Goal: Task Accomplishment & Management: Complete application form

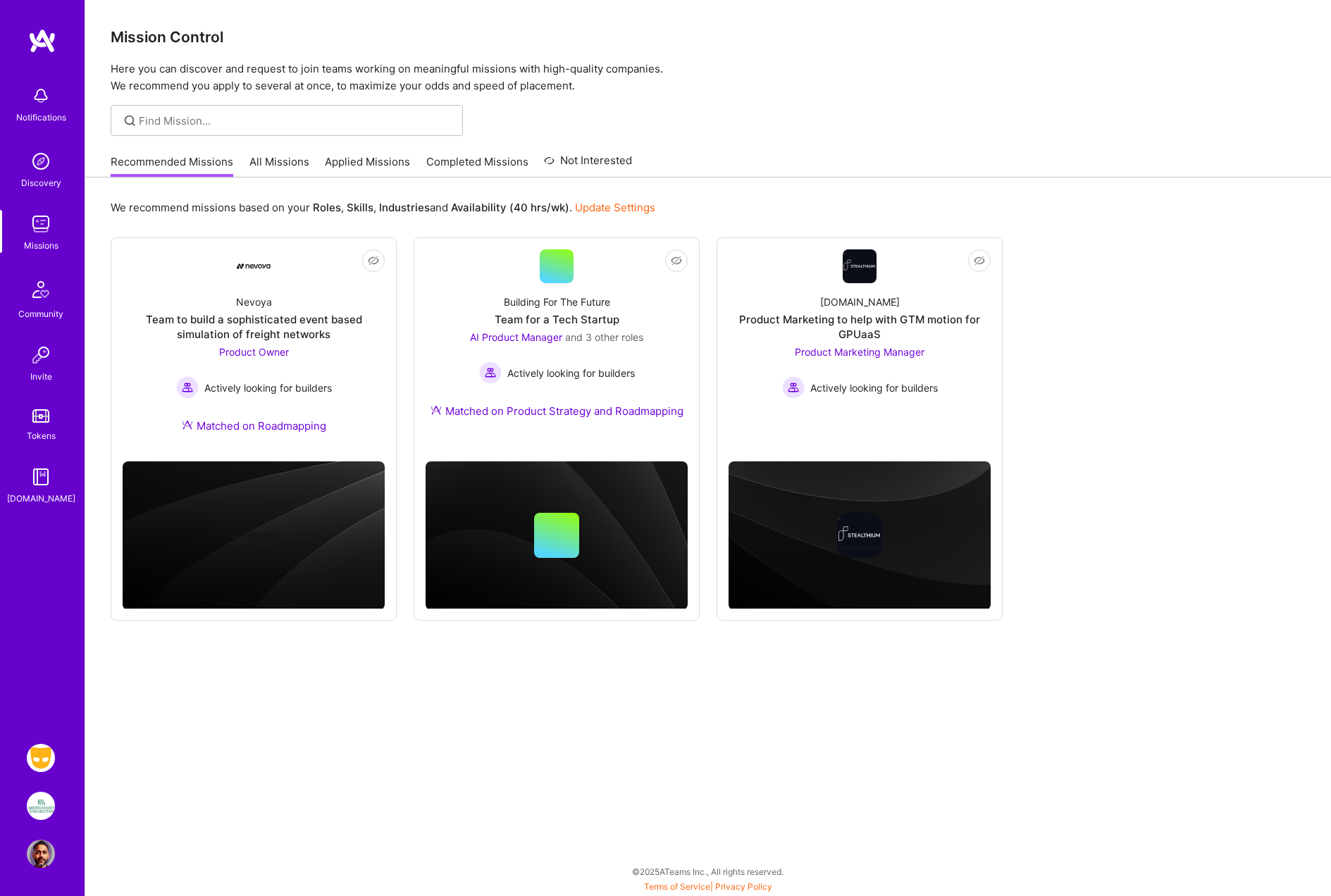
click at [42, 756] on img at bounding box center [40, 758] width 28 height 28
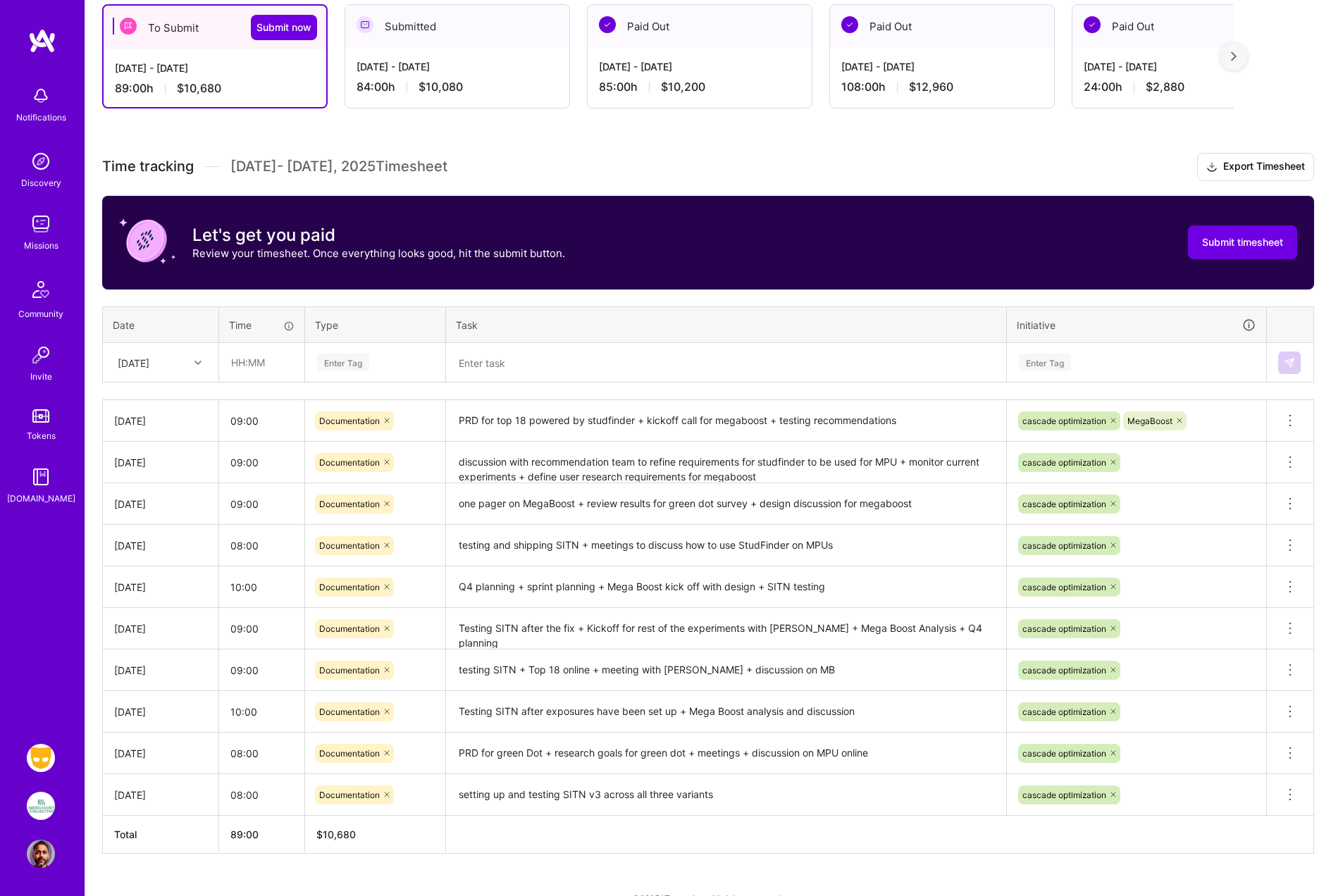
scroll to position [249, 0]
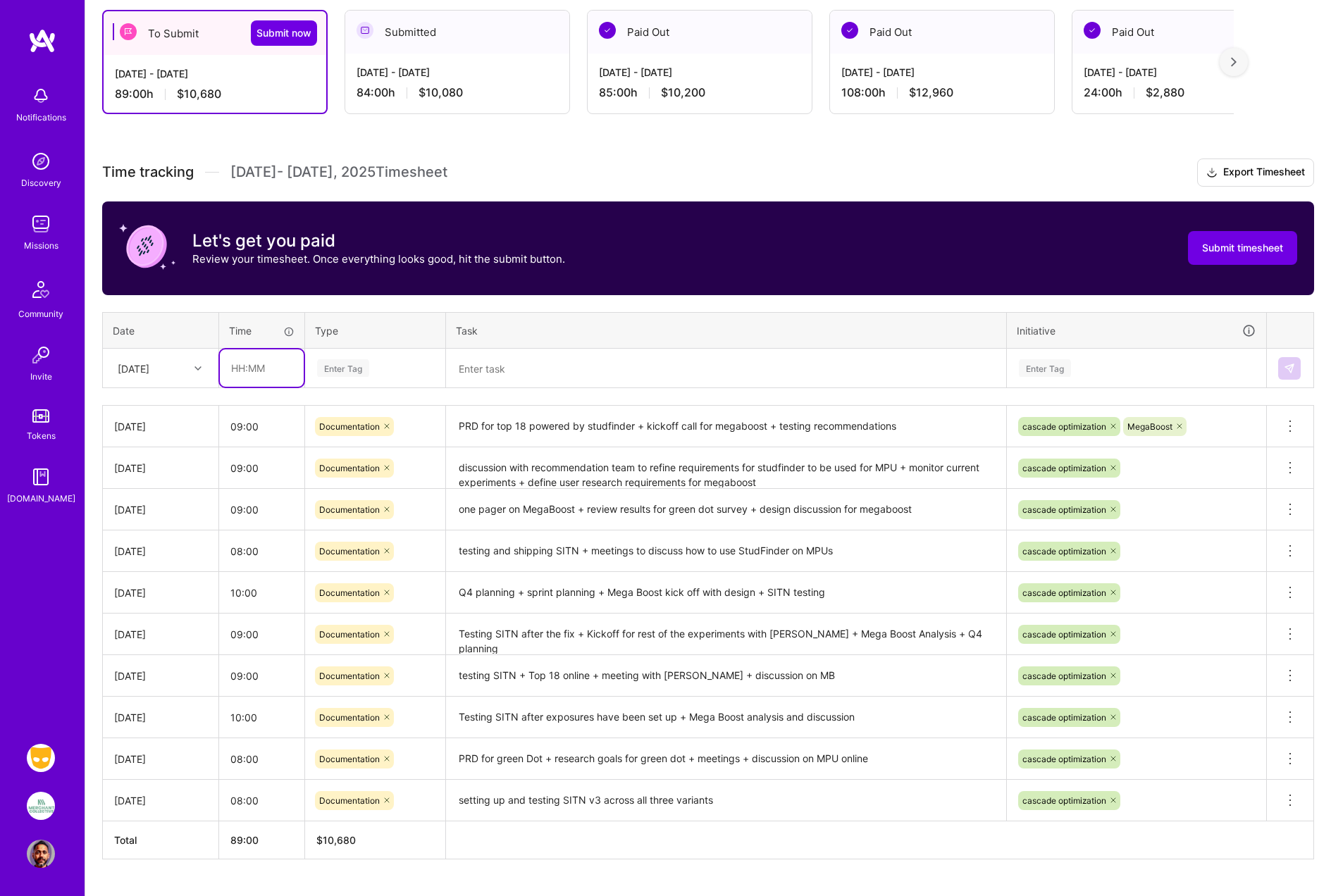
click at [241, 368] on input "text" at bounding box center [262, 368] width 84 height 37
type input "08:00"
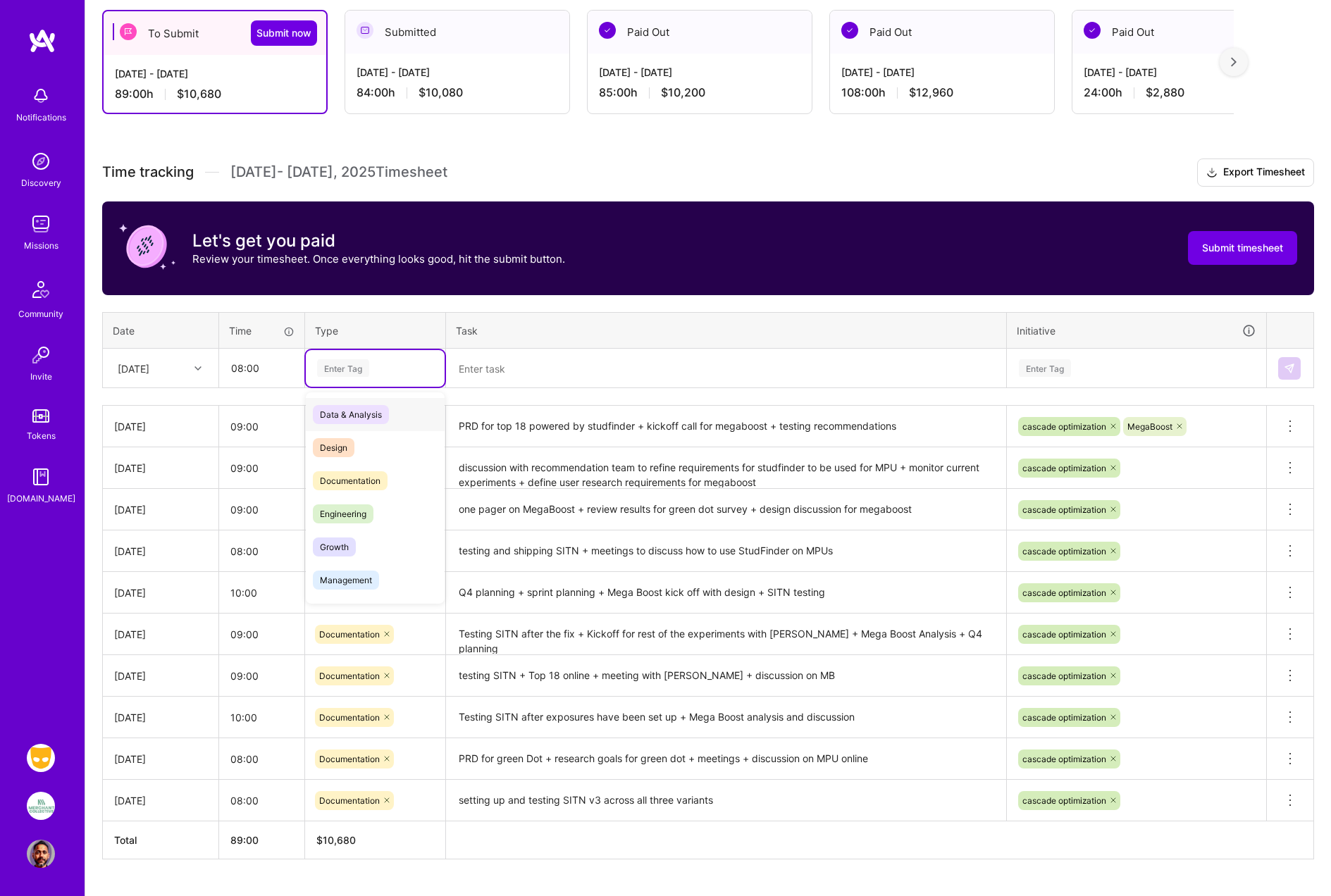
click at [348, 362] on div "Enter Tag" at bounding box center [343, 367] width 52 height 22
click at [357, 484] on span "Documentation" at bounding box center [349, 481] width 75 height 19
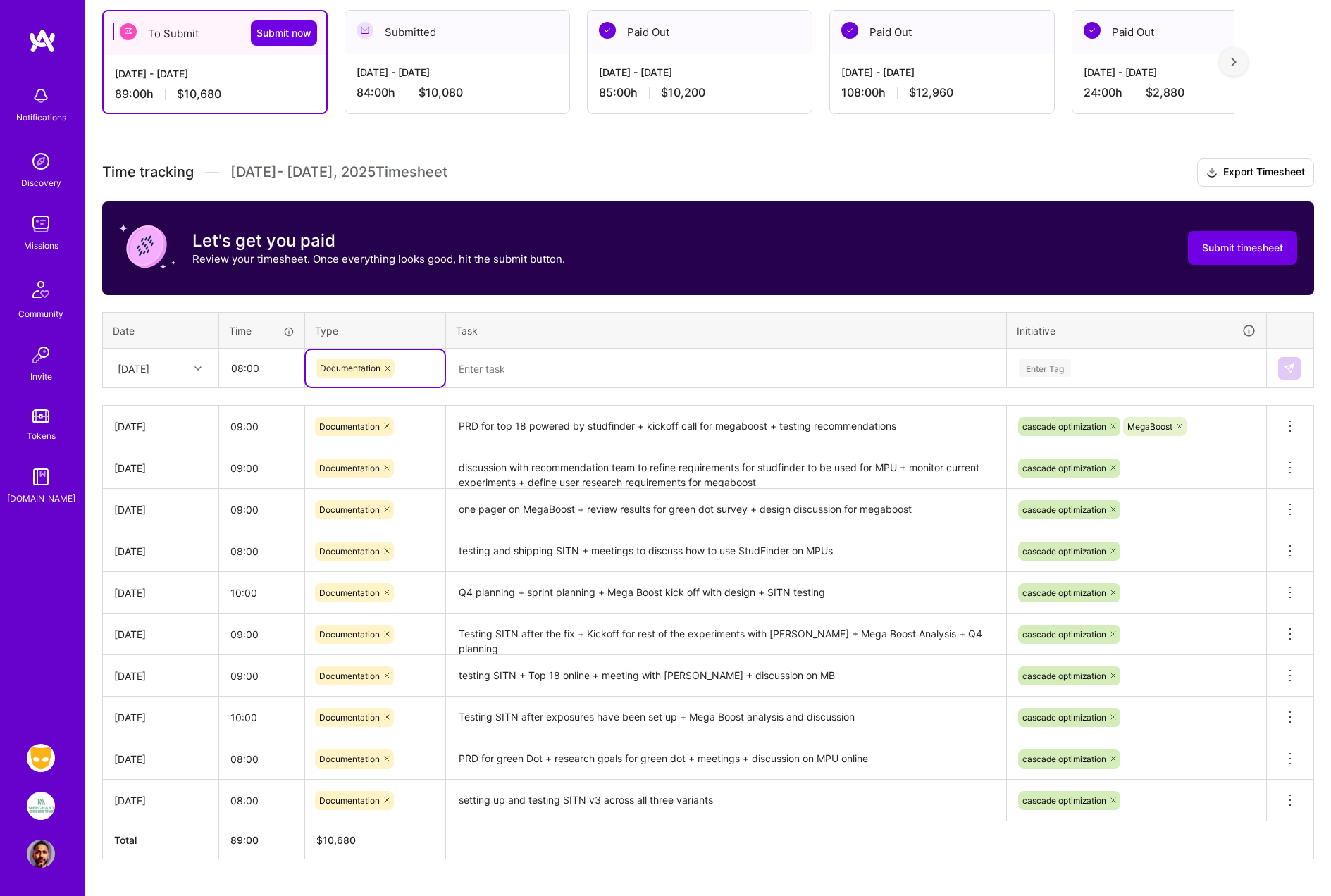
click at [469, 366] on textarea at bounding box center [726, 368] width 557 height 36
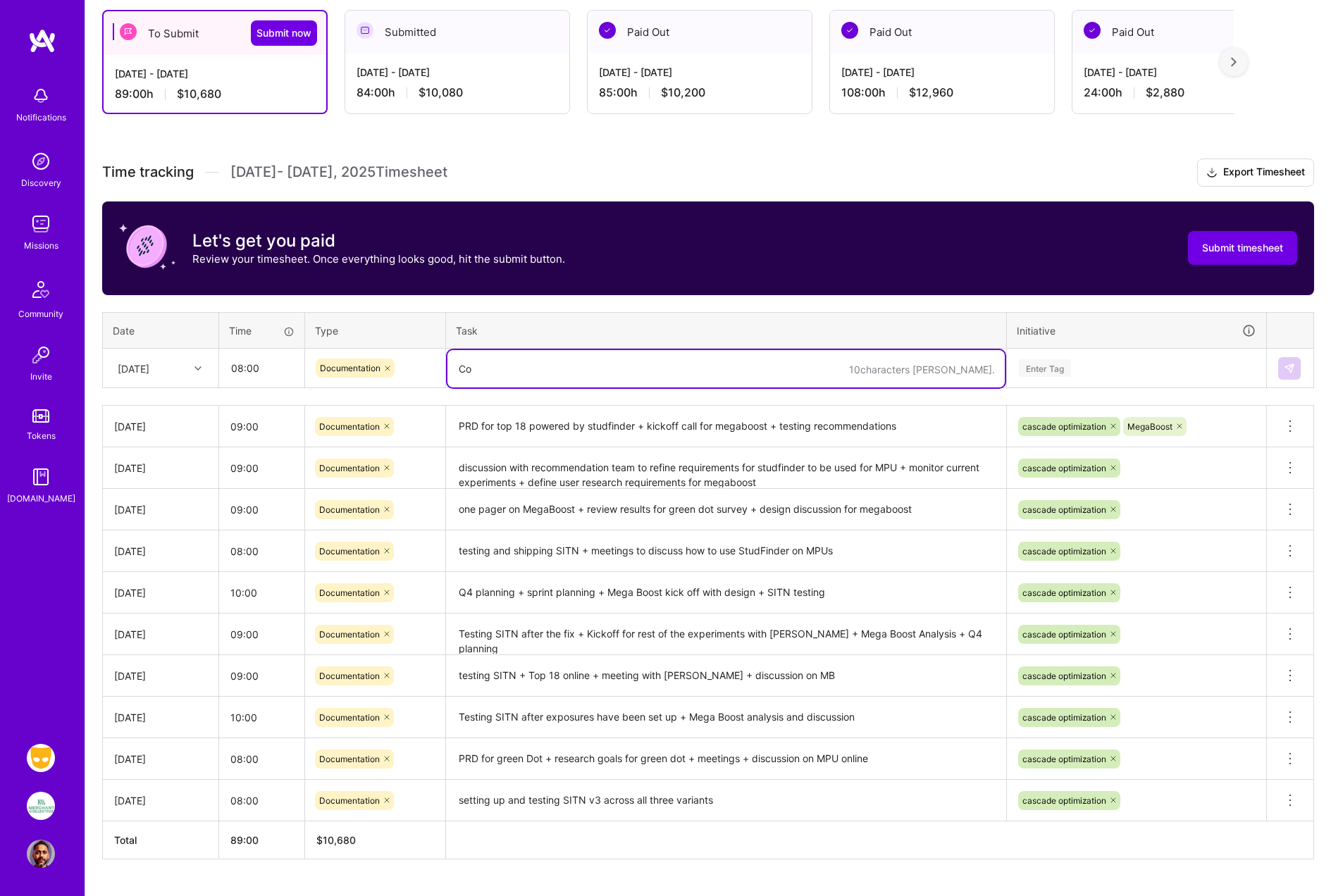
type textarea "C"
type textarea "Testing copy for xplore 5 + PRD for studfiner + plan for megaboost"
click at [1049, 366] on div "Enter Tag" at bounding box center [1044, 367] width 52 height 22
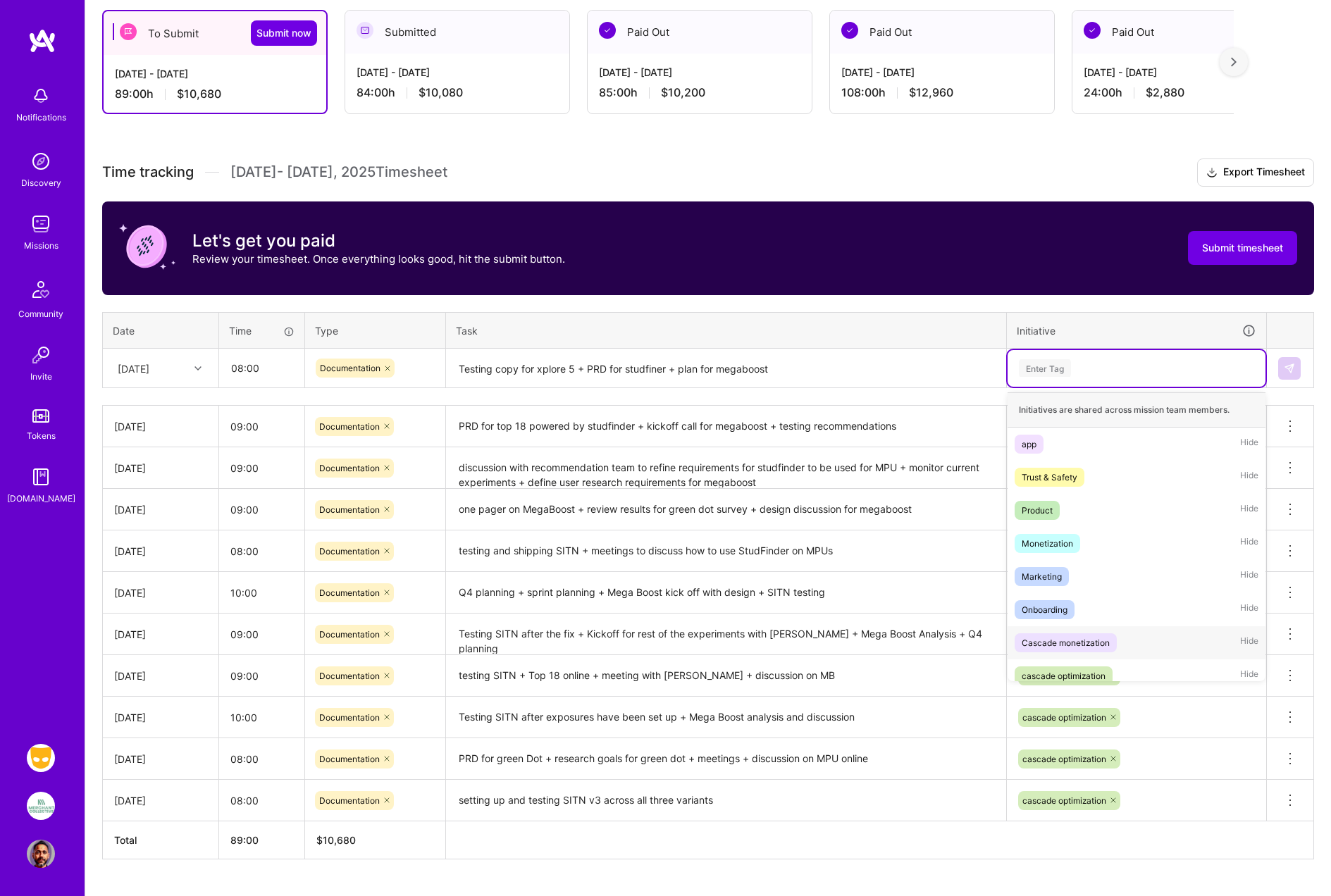
click at [1074, 645] on div "Cascade monetization" at bounding box center [1065, 643] width 88 height 15
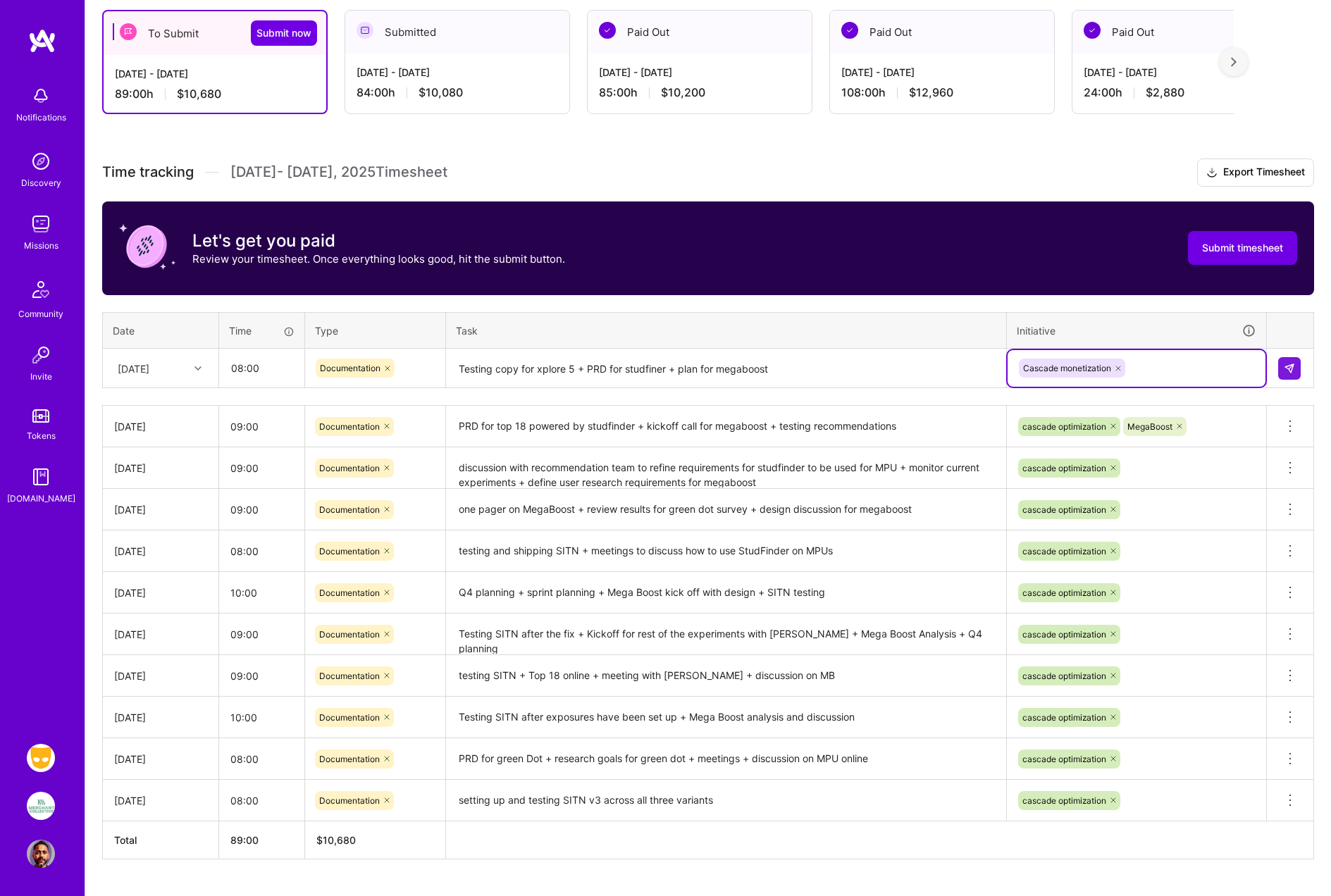
click at [1120, 369] on icon at bounding box center [1117, 368] width 4 height 4
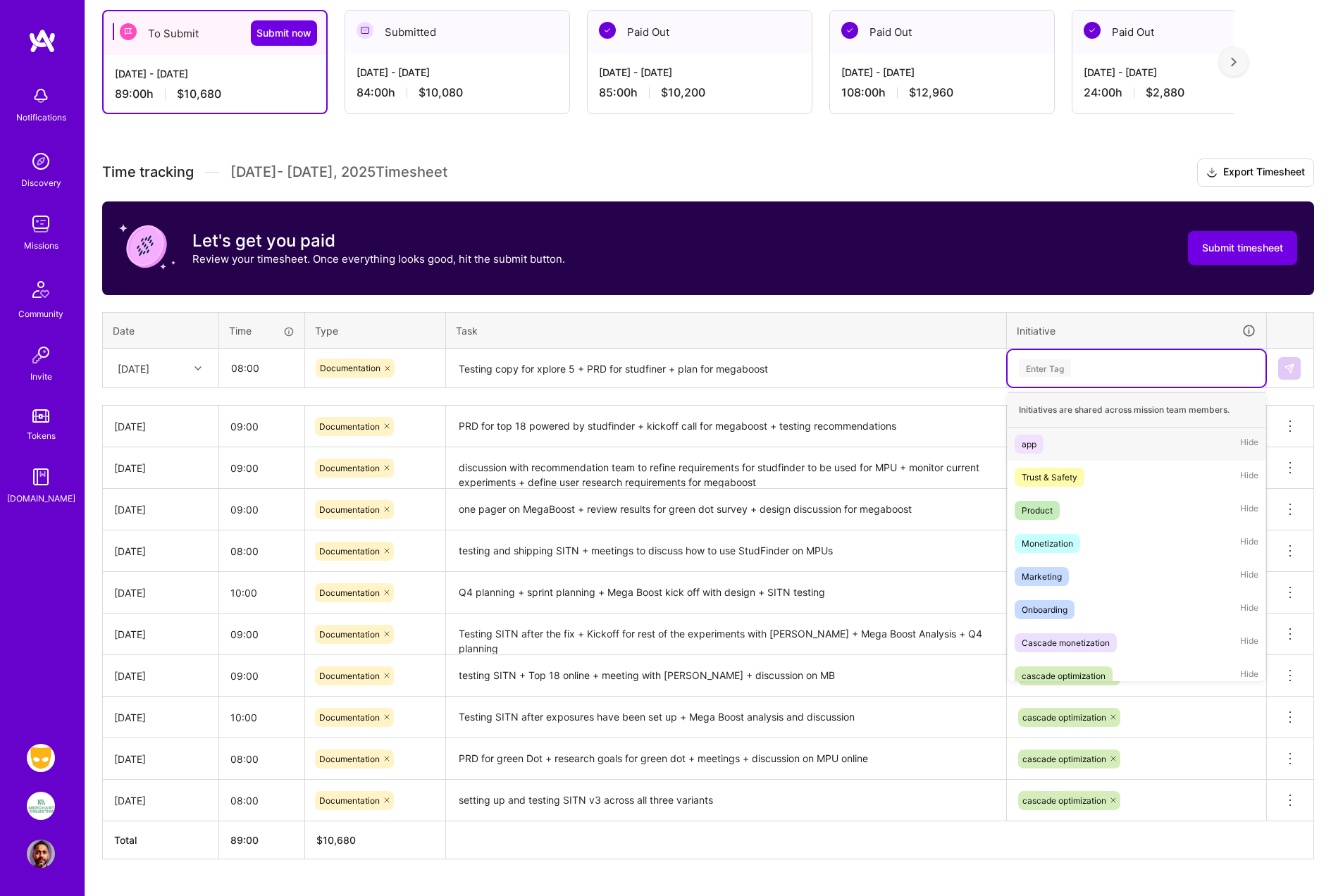
click at [1085, 367] on div "Enter Tag" at bounding box center [1136, 368] width 238 height 18
click at [1086, 676] on div "cascade optimization" at bounding box center [1063, 676] width 84 height 15
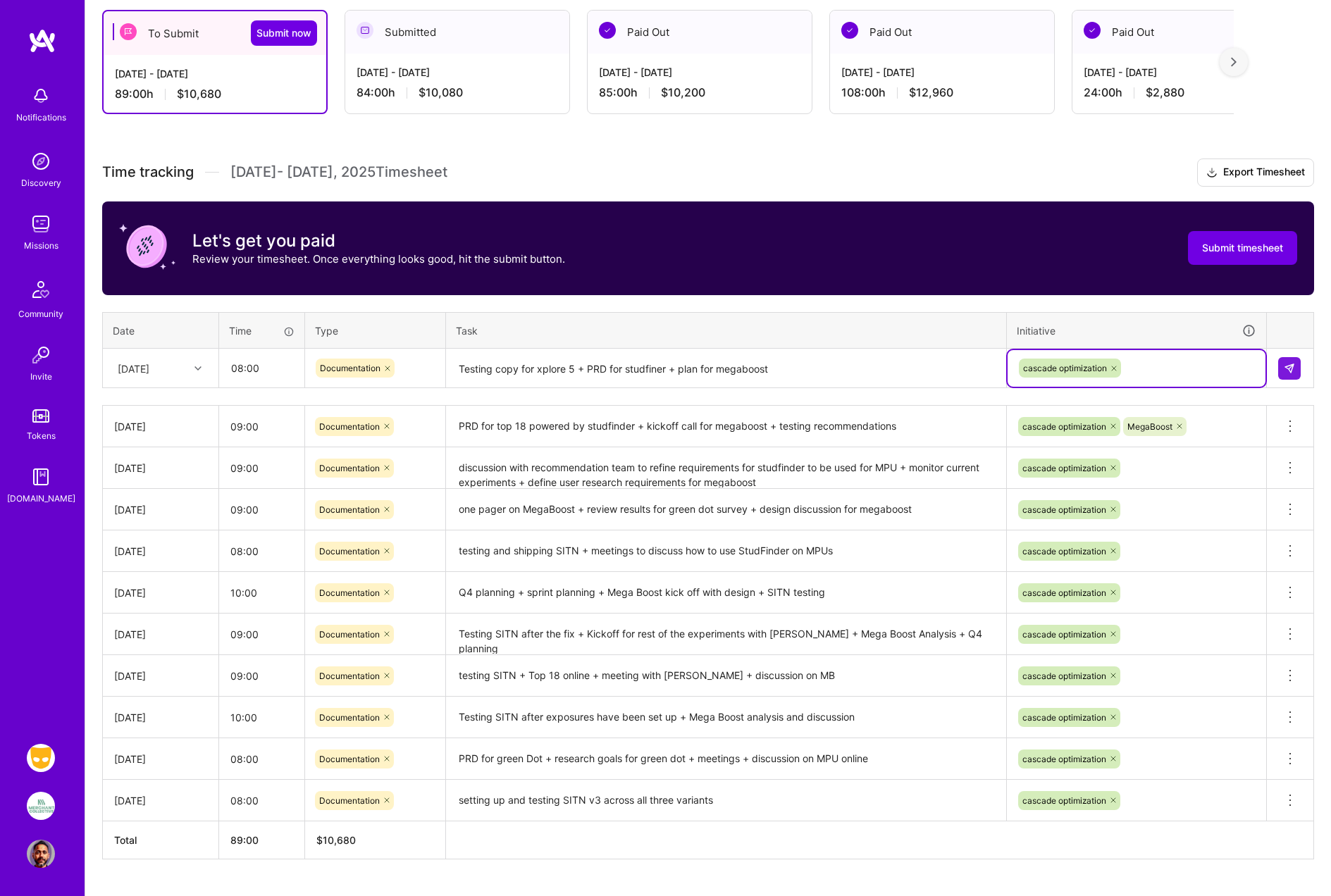
click at [1134, 366] on div "cascade optimization" at bounding box center [1136, 367] width 238 height 22
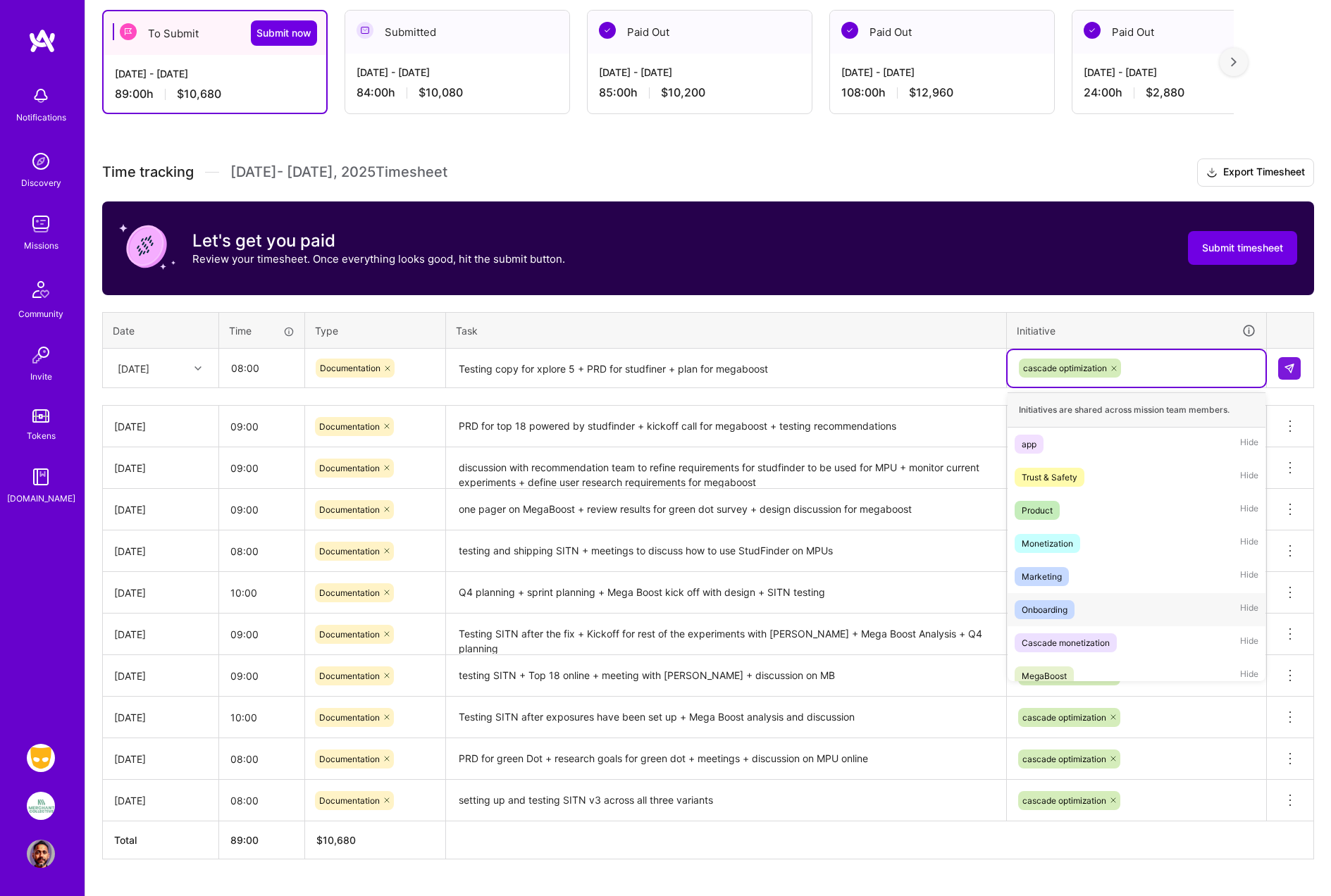
scroll to position [11, 0]
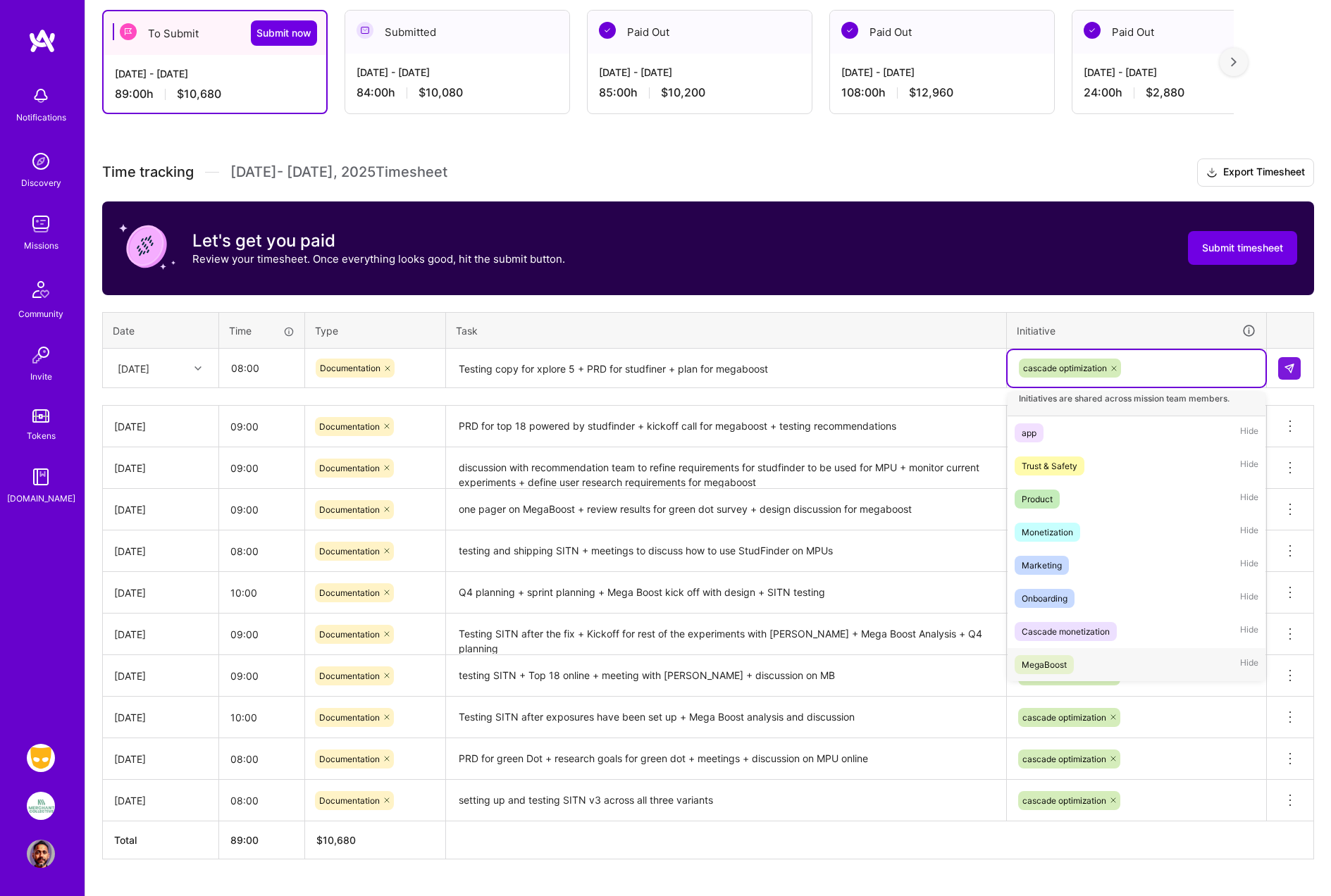
click at [1076, 664] on div "MegaBoost Hide" at bounding box center [1136, 664] width 257 height 33
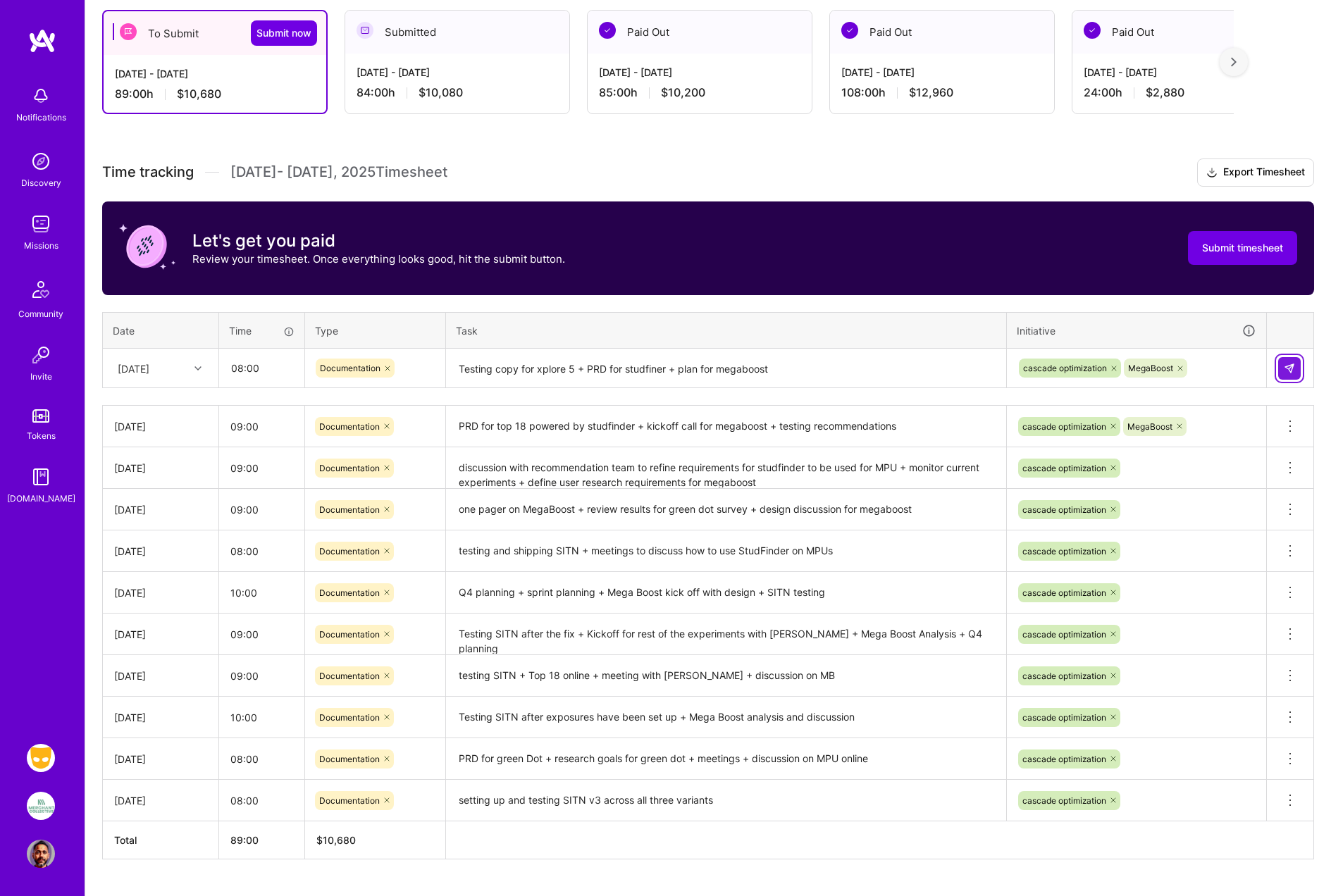
click at [1287, 365] on img at bounding box center [1289, 368] width 11 height 11
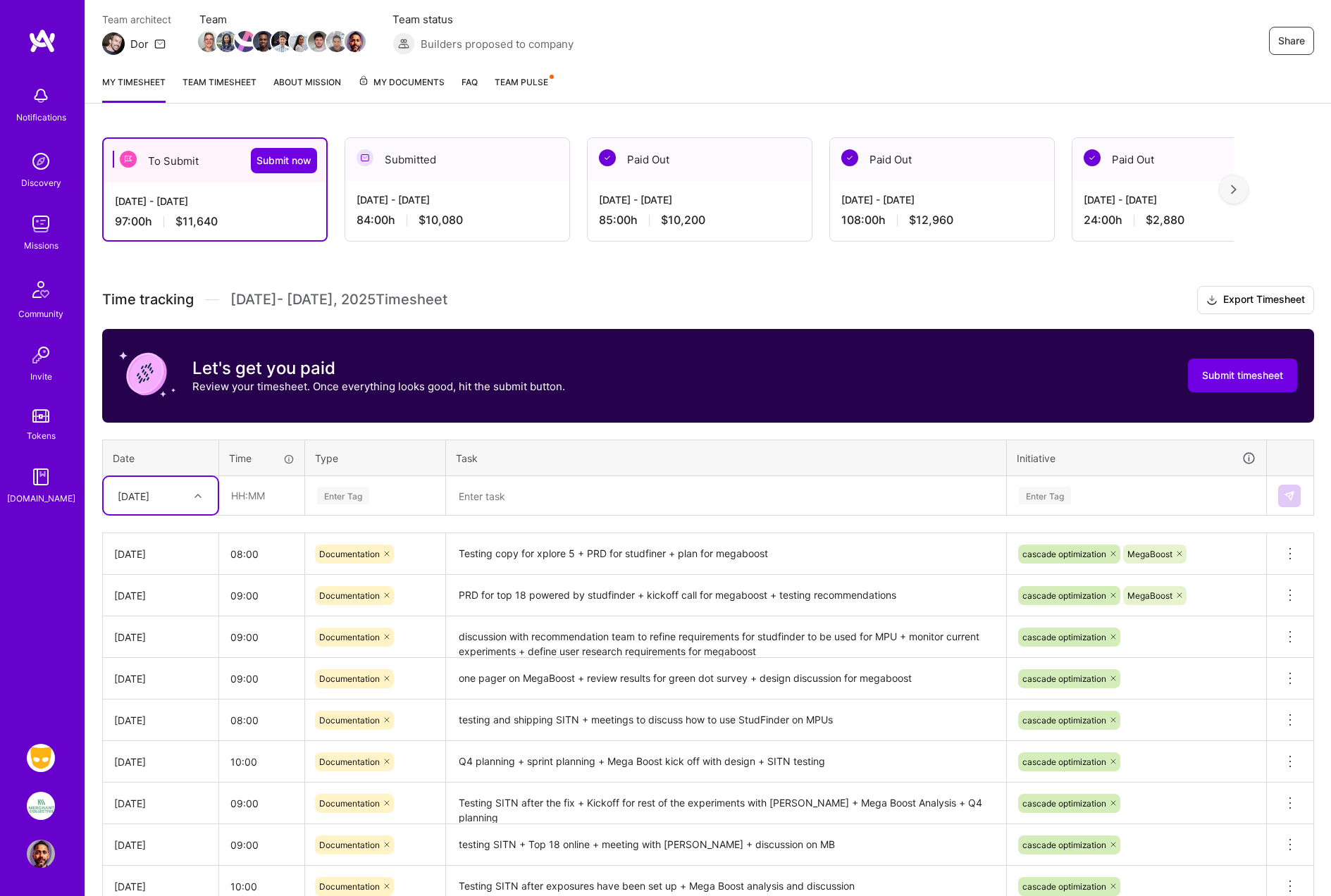
scroll to position [0, 0]
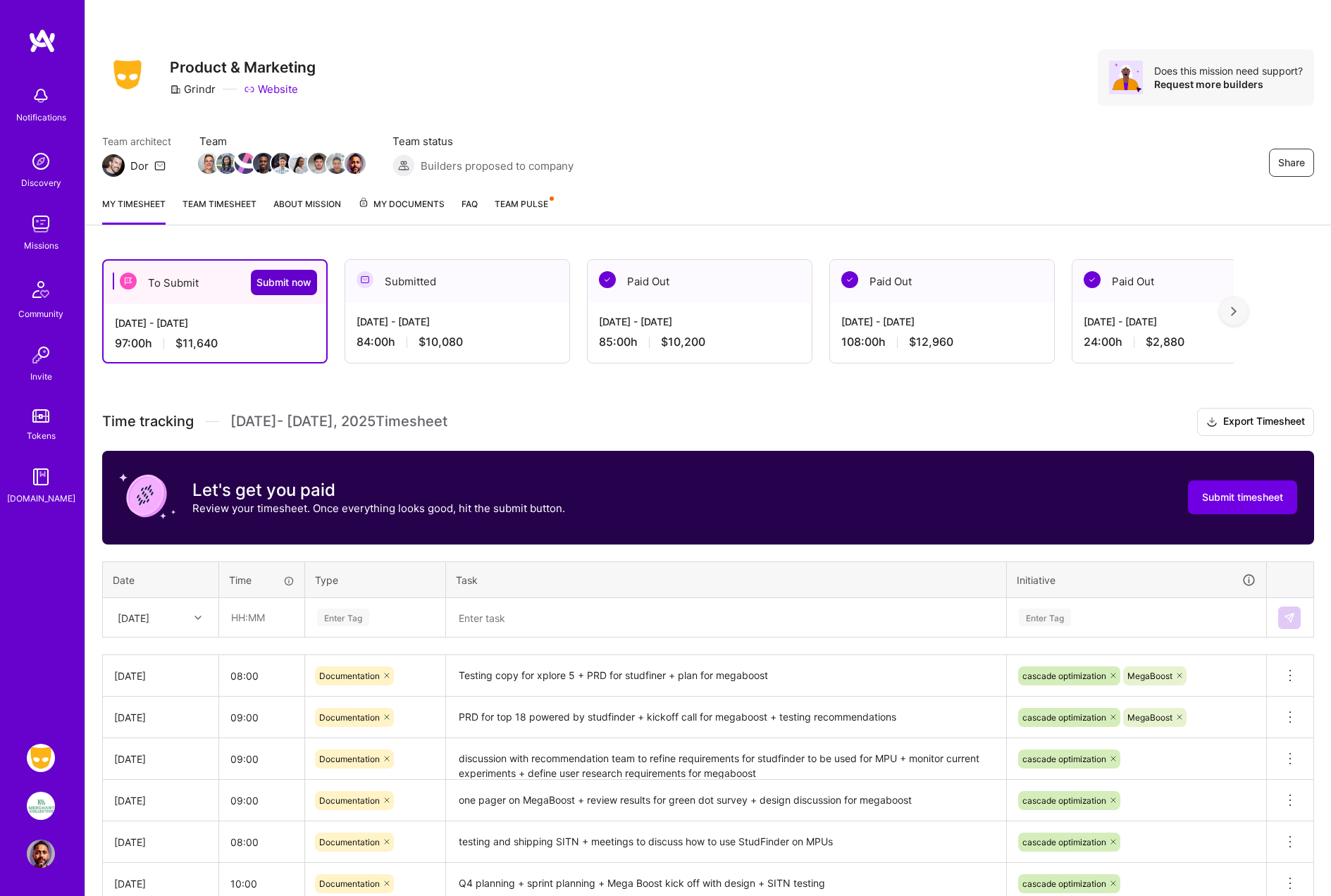
click at [285, 279] on span "Submit now" at bounding box center [284, 282] width 55 height 14
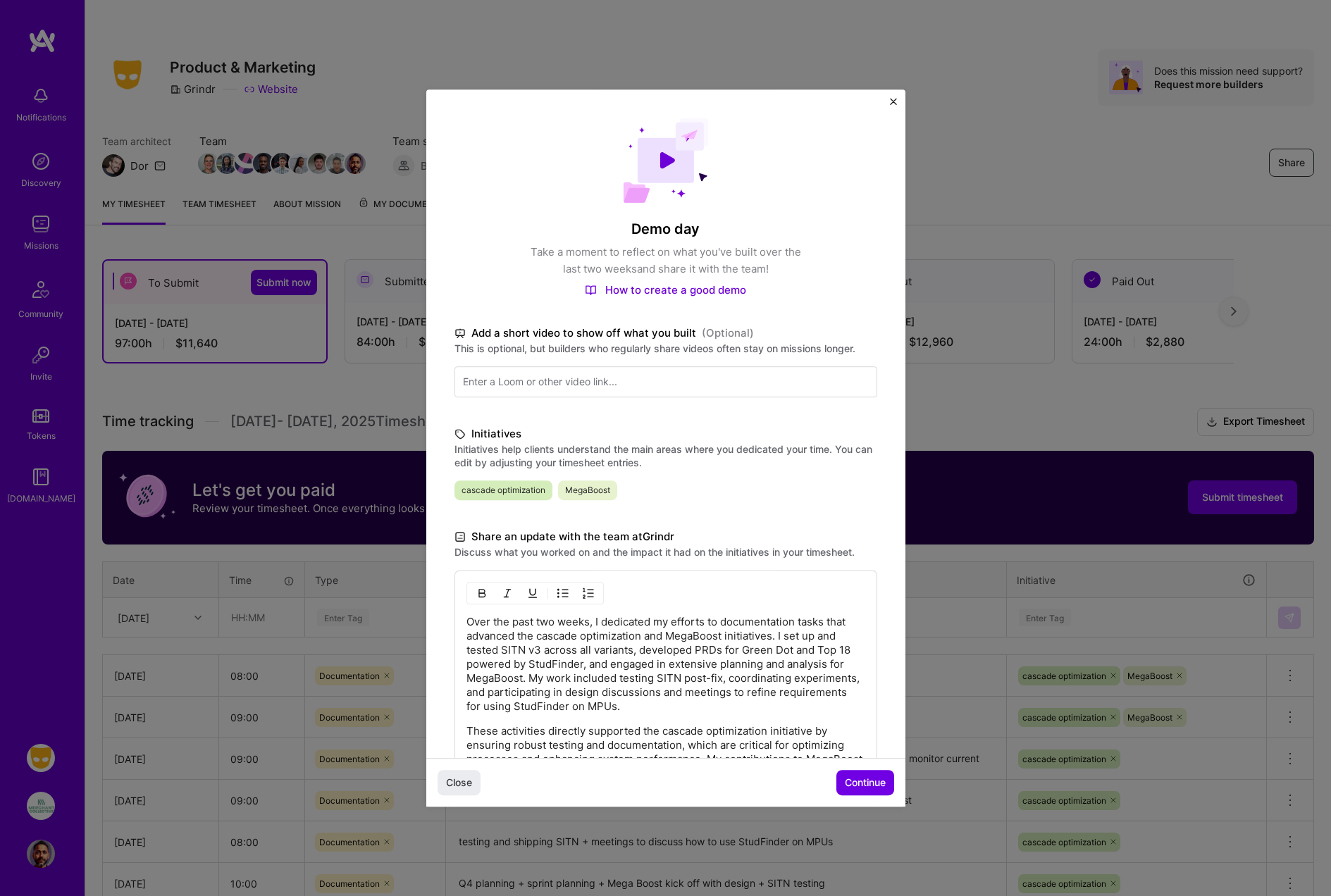
click at [586, 651] on p "Over the past two weeks, I dedicated my efforts to documentation tasks that adv…" at bounding box center [666, 664] width 399 height 98
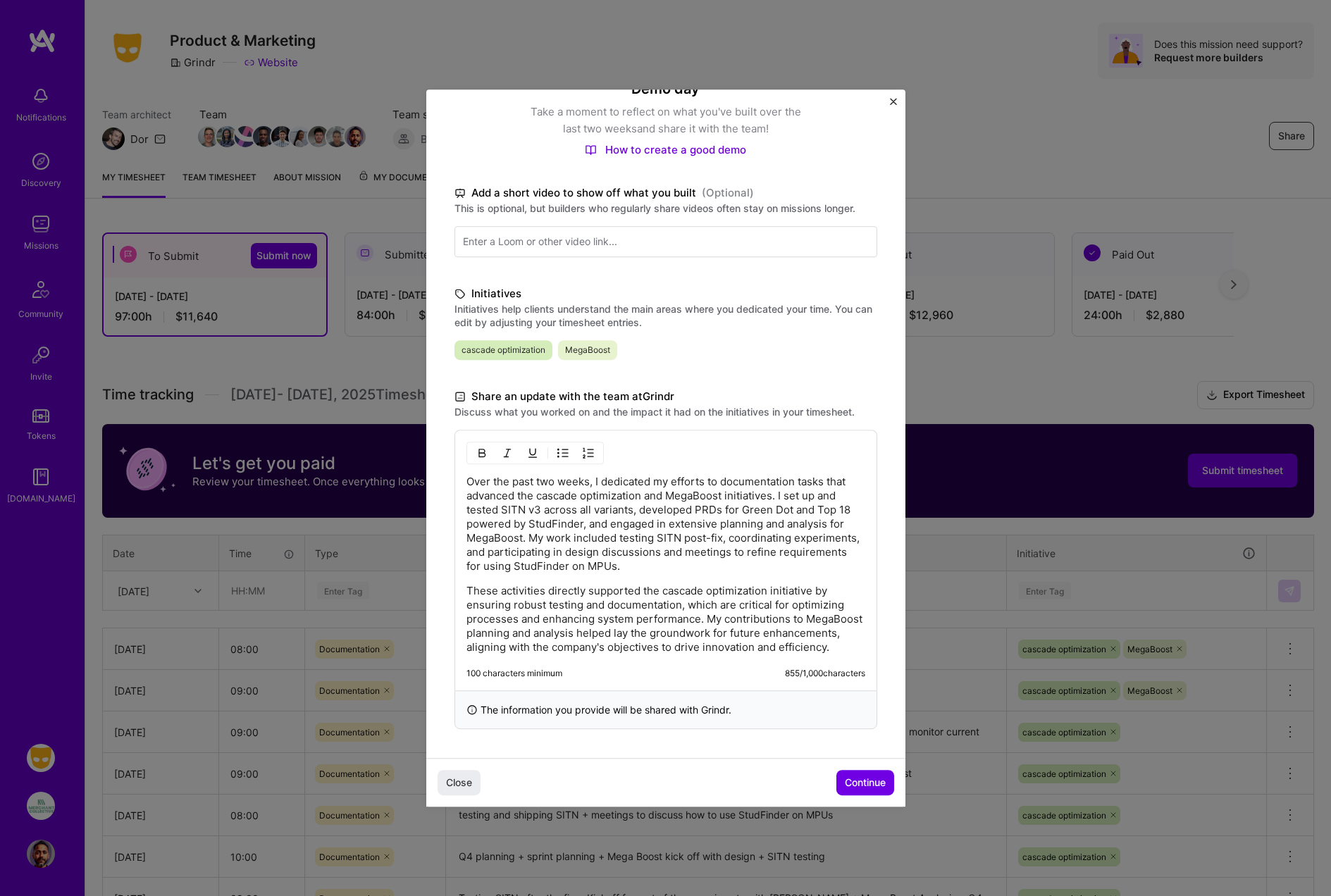
scroll to position [30, 0]
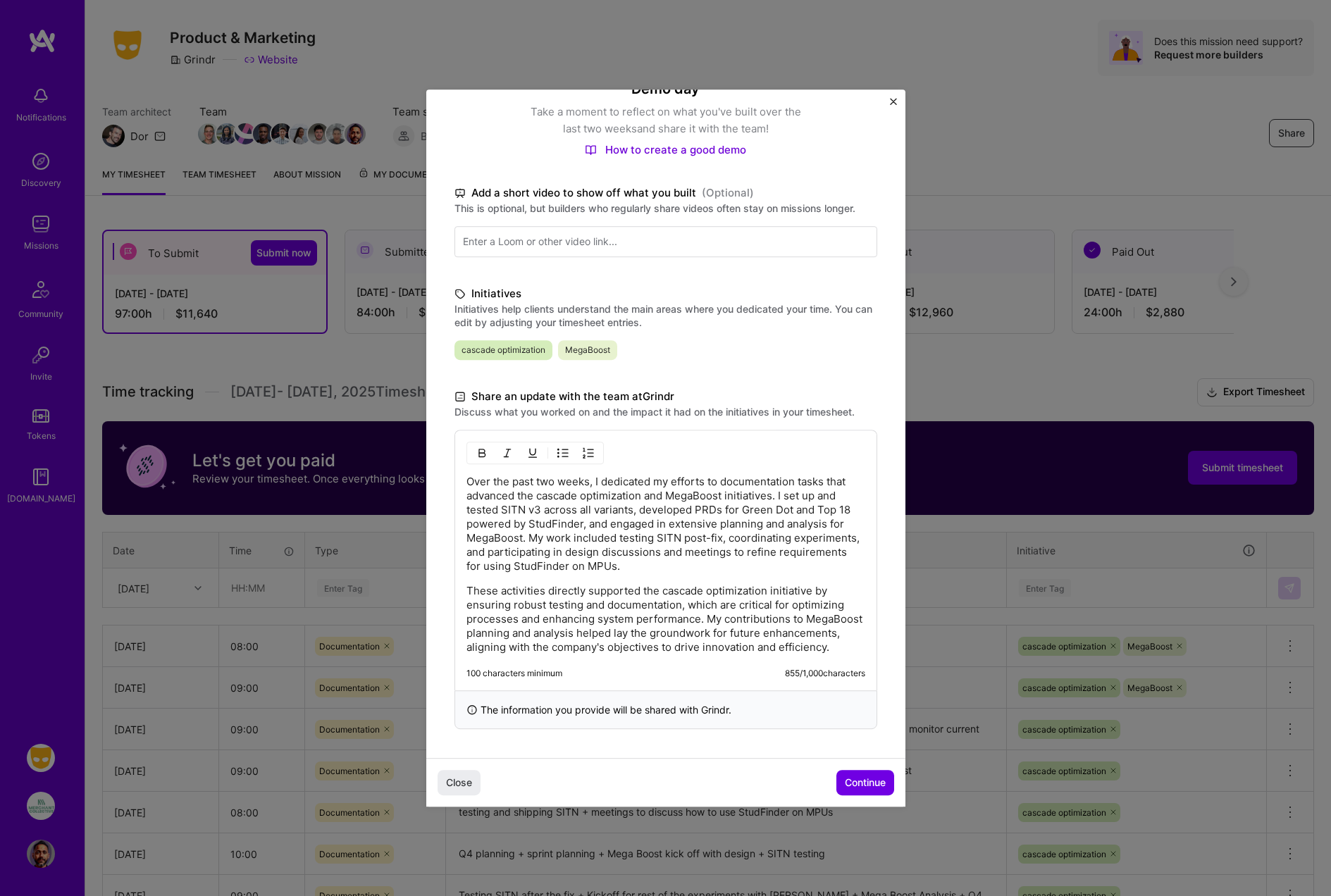
click at [860, 783] on span "Continue" at bounding box center [864, 782] width 41 height 14
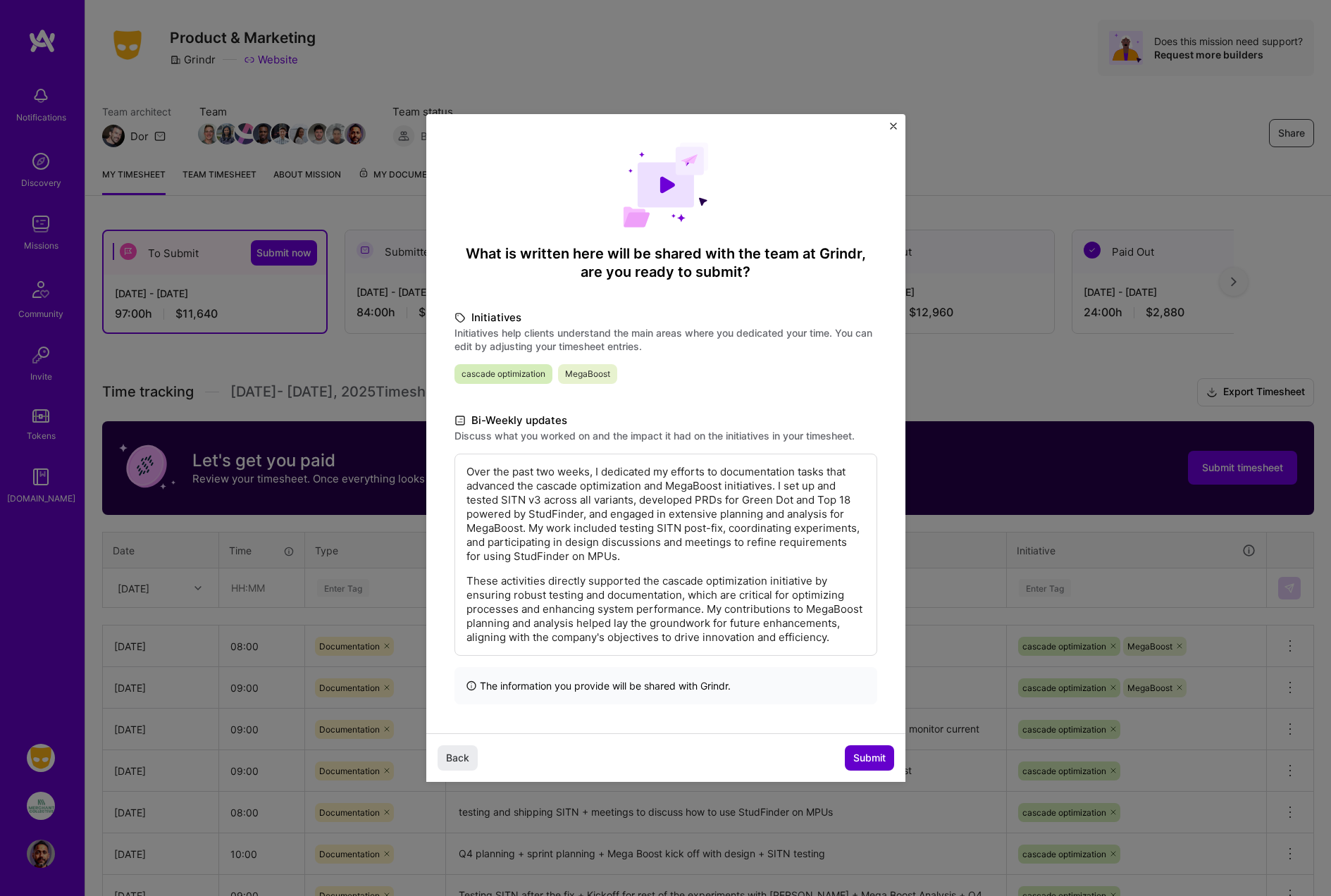
click at [862, 765] on span "Submit" at bounding box center [869, 757] width 32 height 14
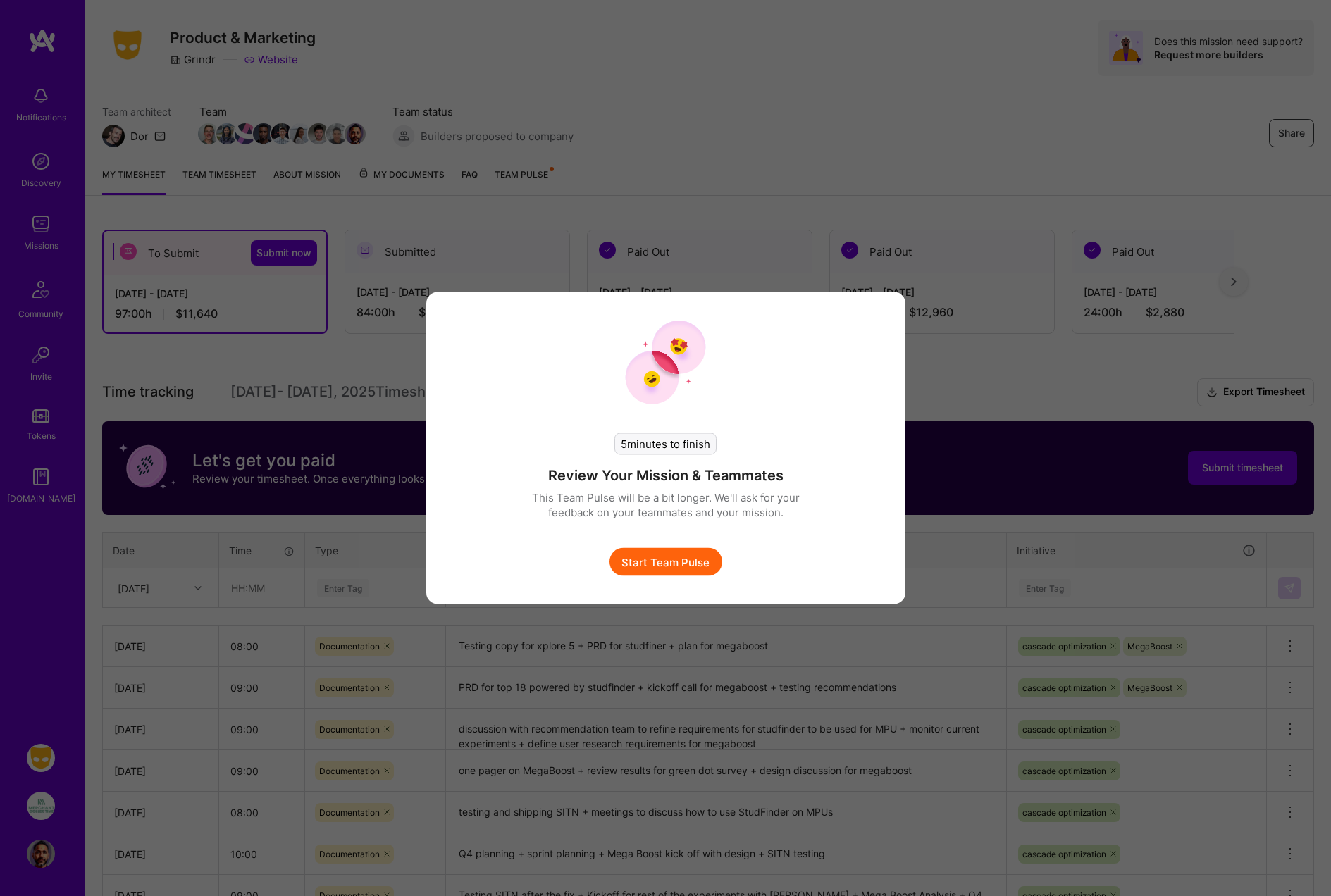
click at [666, 555] on button "Start Team Pulse" at bounding box center [666, 562] width 113 height 28
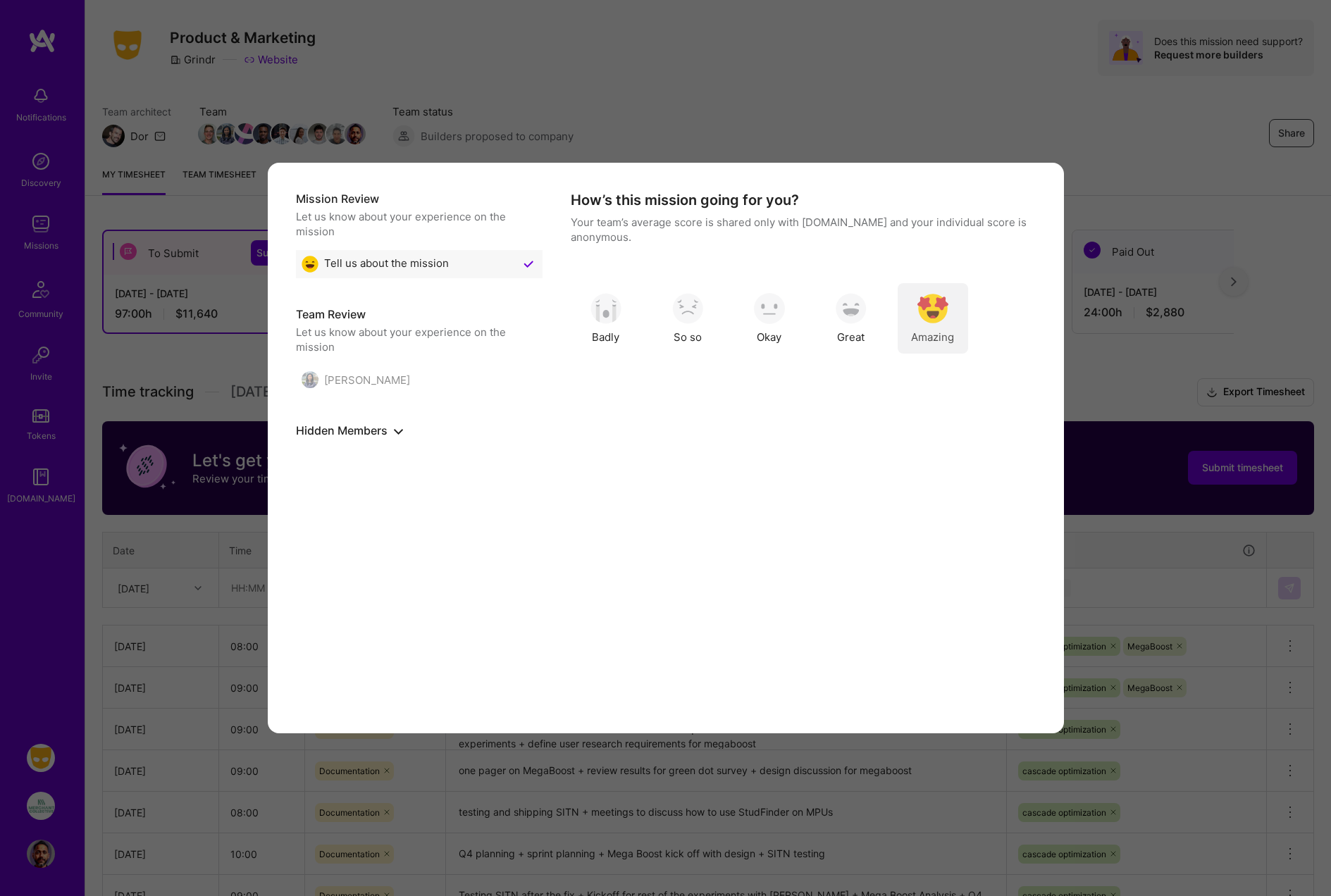
click at [927, 320] on img "modal" at bounding box center [932, 308] width 31 height 31
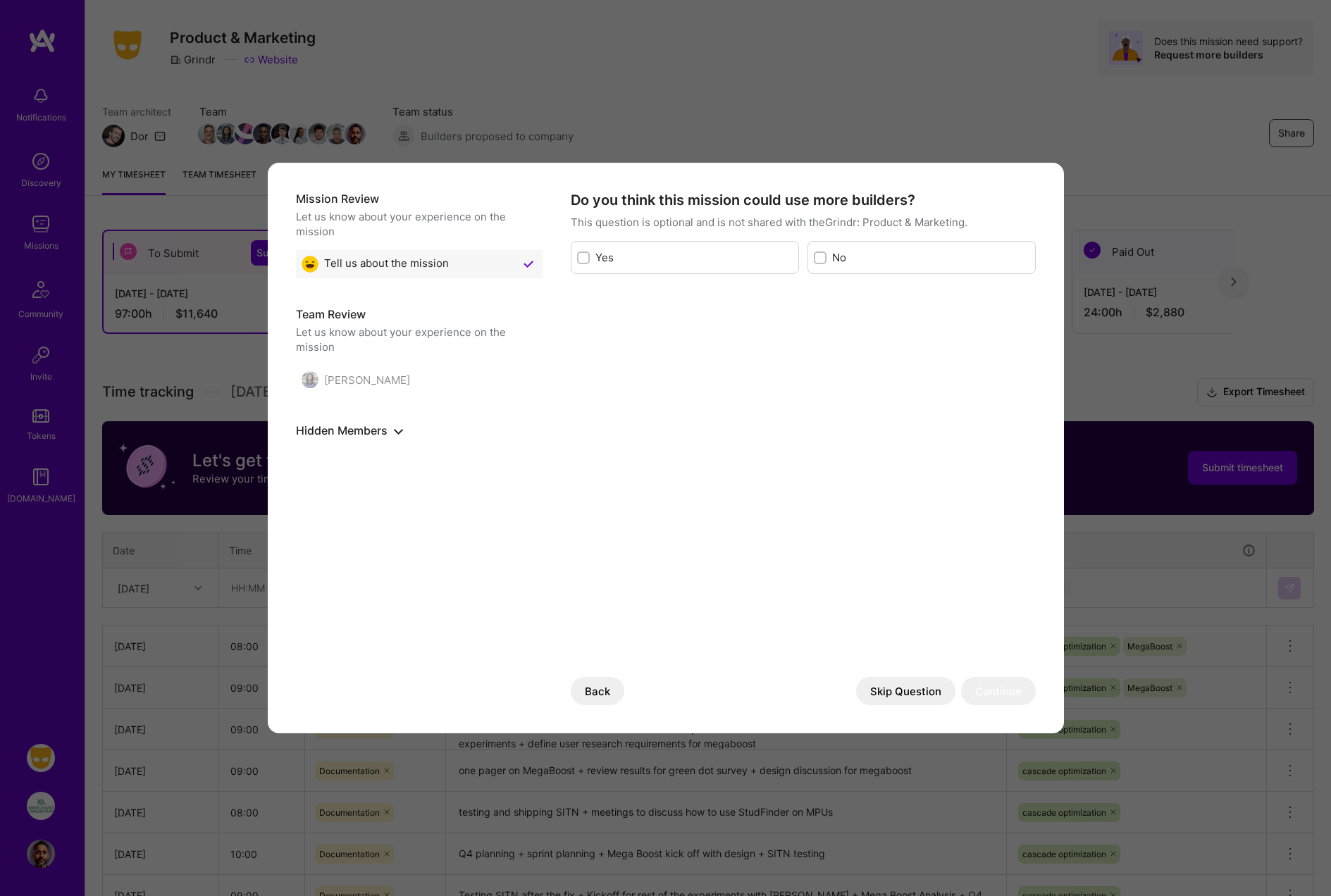
click at [387, 380] on div "[PERSON_NAME]" at bounding box center [356, 379] width 108 height 17
click at [396, 429] on icon "show or hide hidden members" at bounding box center [398, 431] width 9 height 9
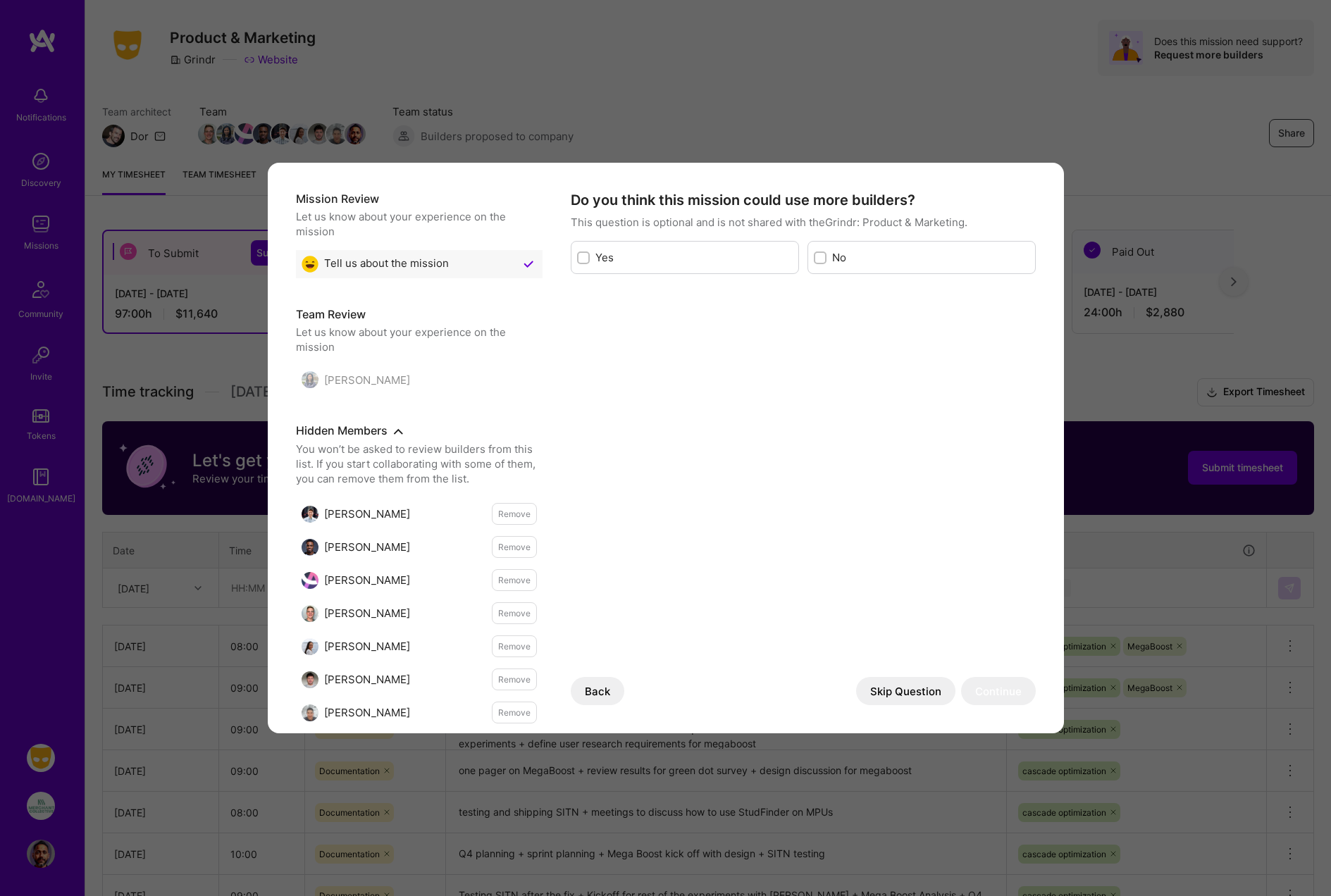
click at [819, 257] on input "modal" at bounding box center [822, 258] width 10 height 10
checkbox input "true"
click at [375, 383] on div "[PERSON_NAME]" at bounding box center [356, 379] width 108 height 17
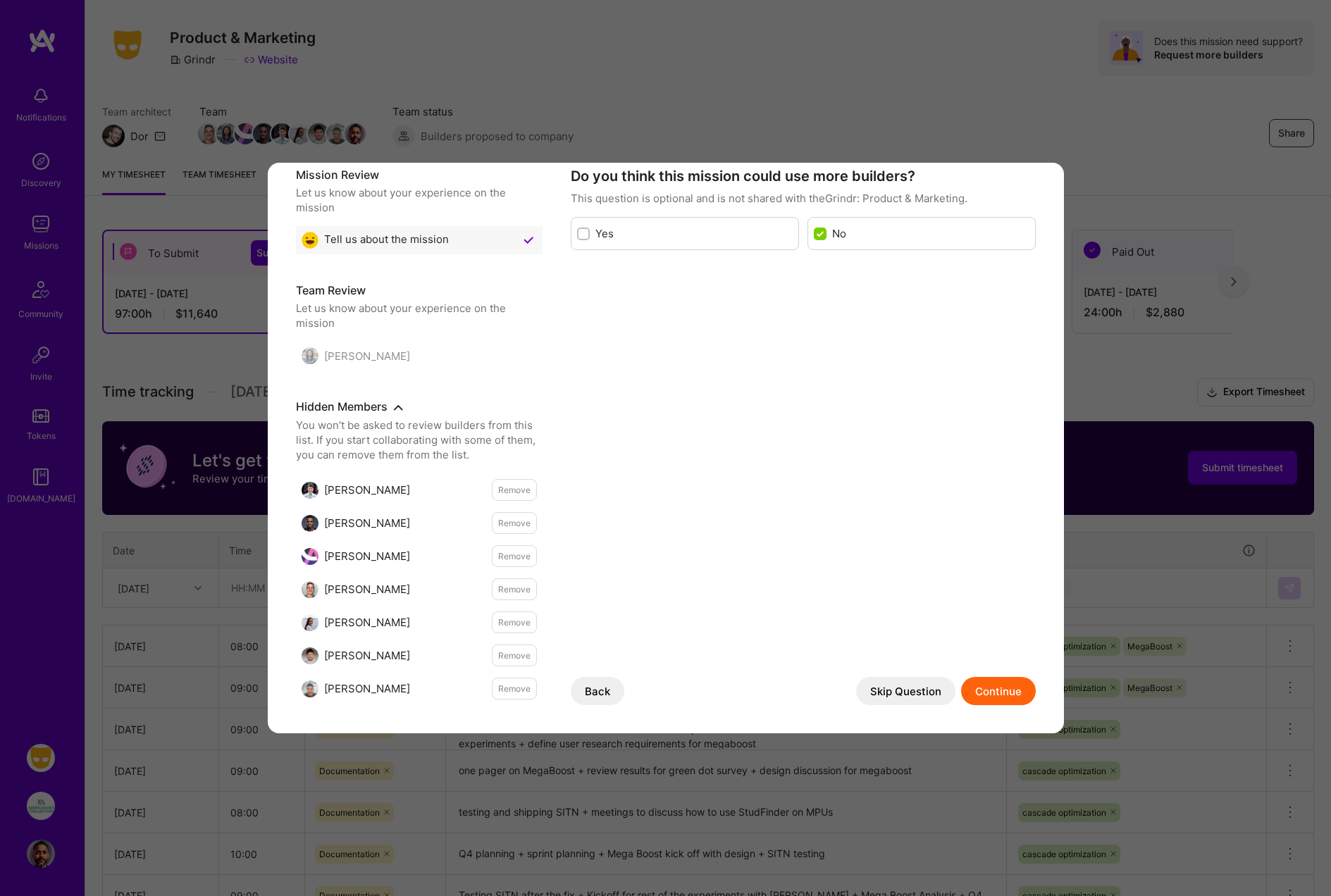
click at [995, 693] on button "Continue" at bounding box center [998, 691] width 75 height 28
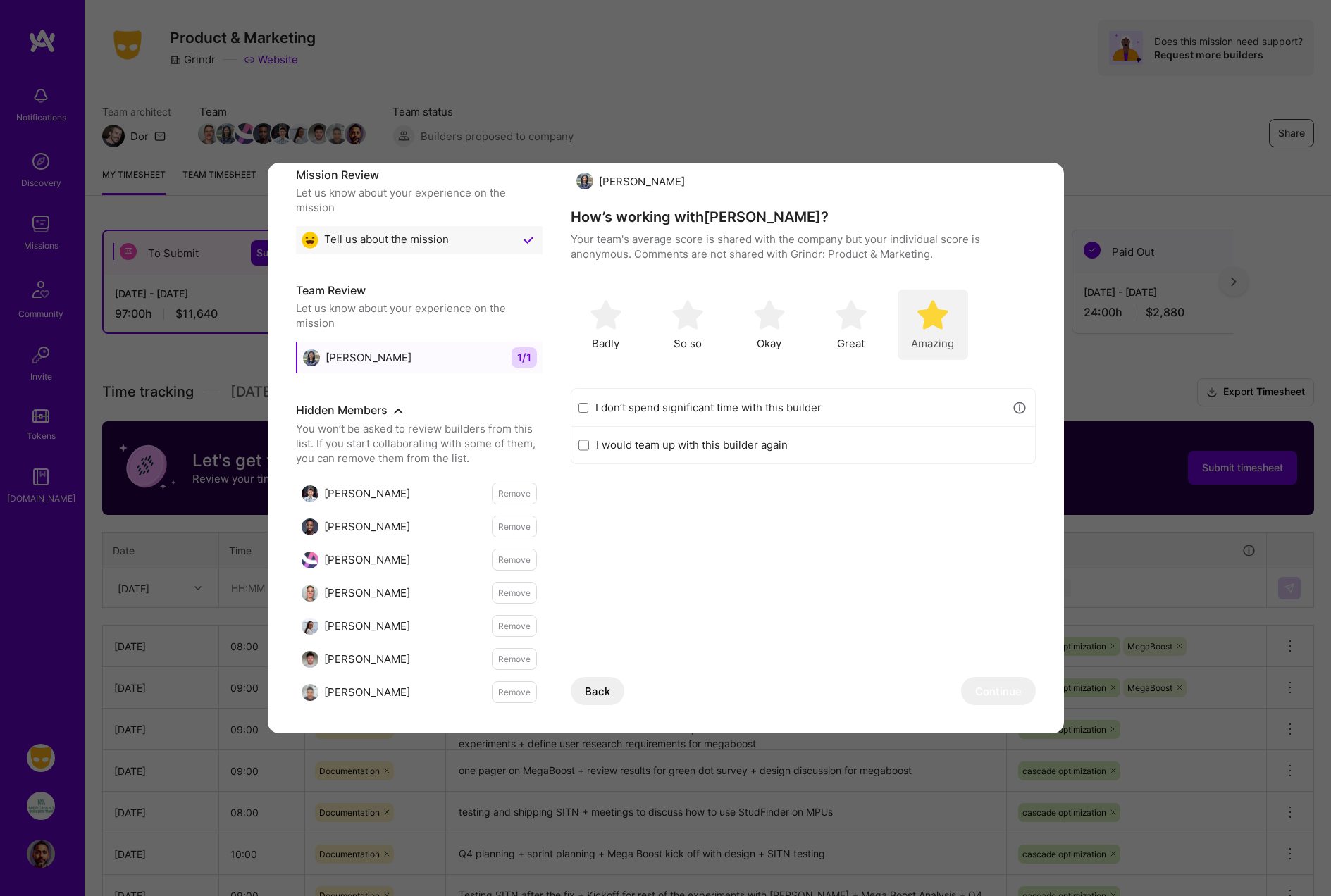
click at [936, 318] on img "modal" at bounding box center [932, 315] width 31 height 31
click at [639, 444] on label "I would team up with this builder again" at bounding box center [811, 445] width 432 height 15
click at [589, 444] on input "I would team up with this builder again" at bounding box center [584, 446] width 10 height 11
checkbox input "true"
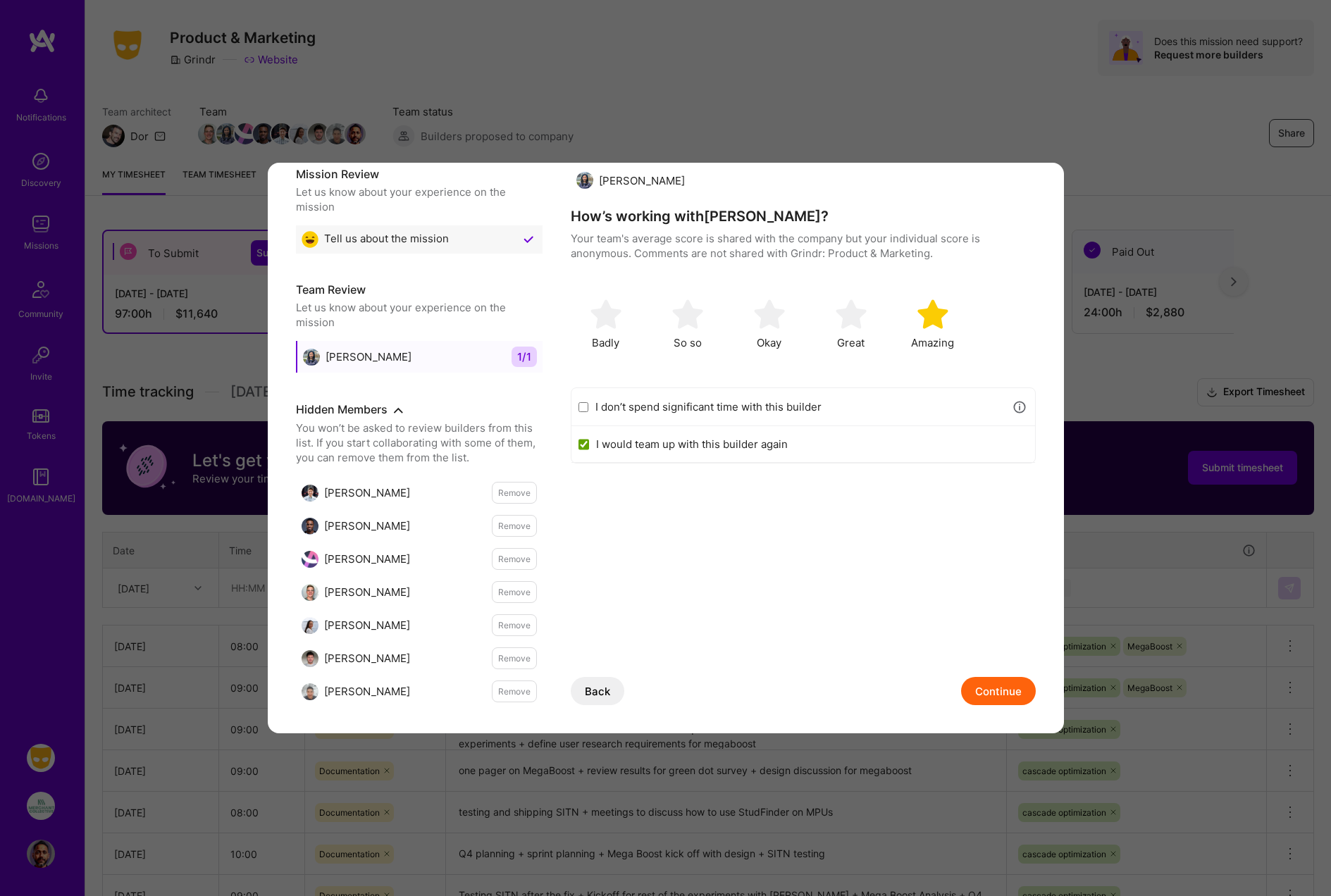
click at [1012, 681] on button "Continue" at bounding box center [998, 691] width 75 height 28
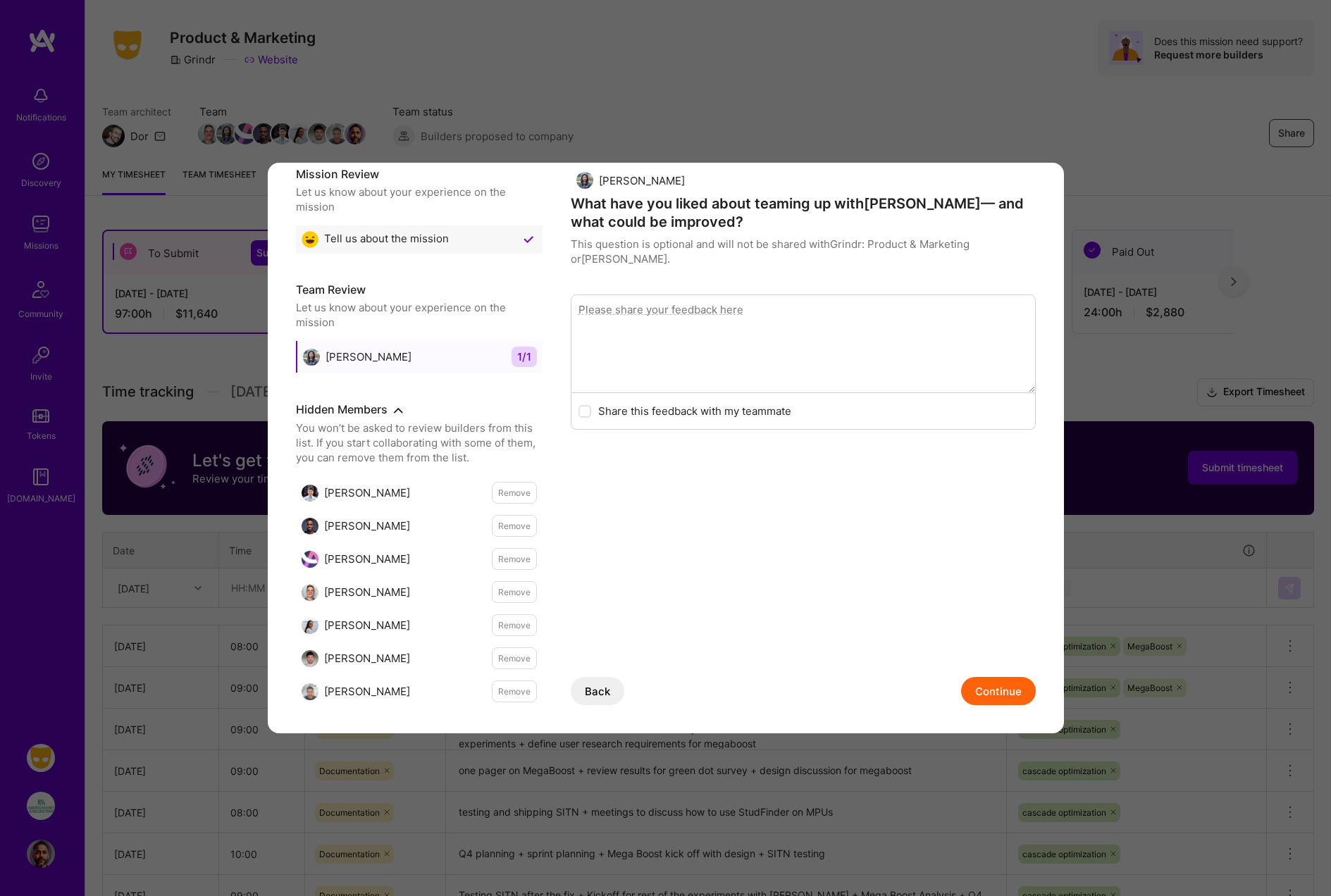
click at [601, 302] on textarea "modal" at bounding box center [803, 344] width 465 height 98
type textarea "grounded, smart, and driven."
click at [727, 404] on label "Share this feedback with my teammate" at bounding box center [694, 411] width 193 height 15
click at [591, 407] on input "modal" at bounding box center [586, 412] width 10 height 10
checkbox input "true"
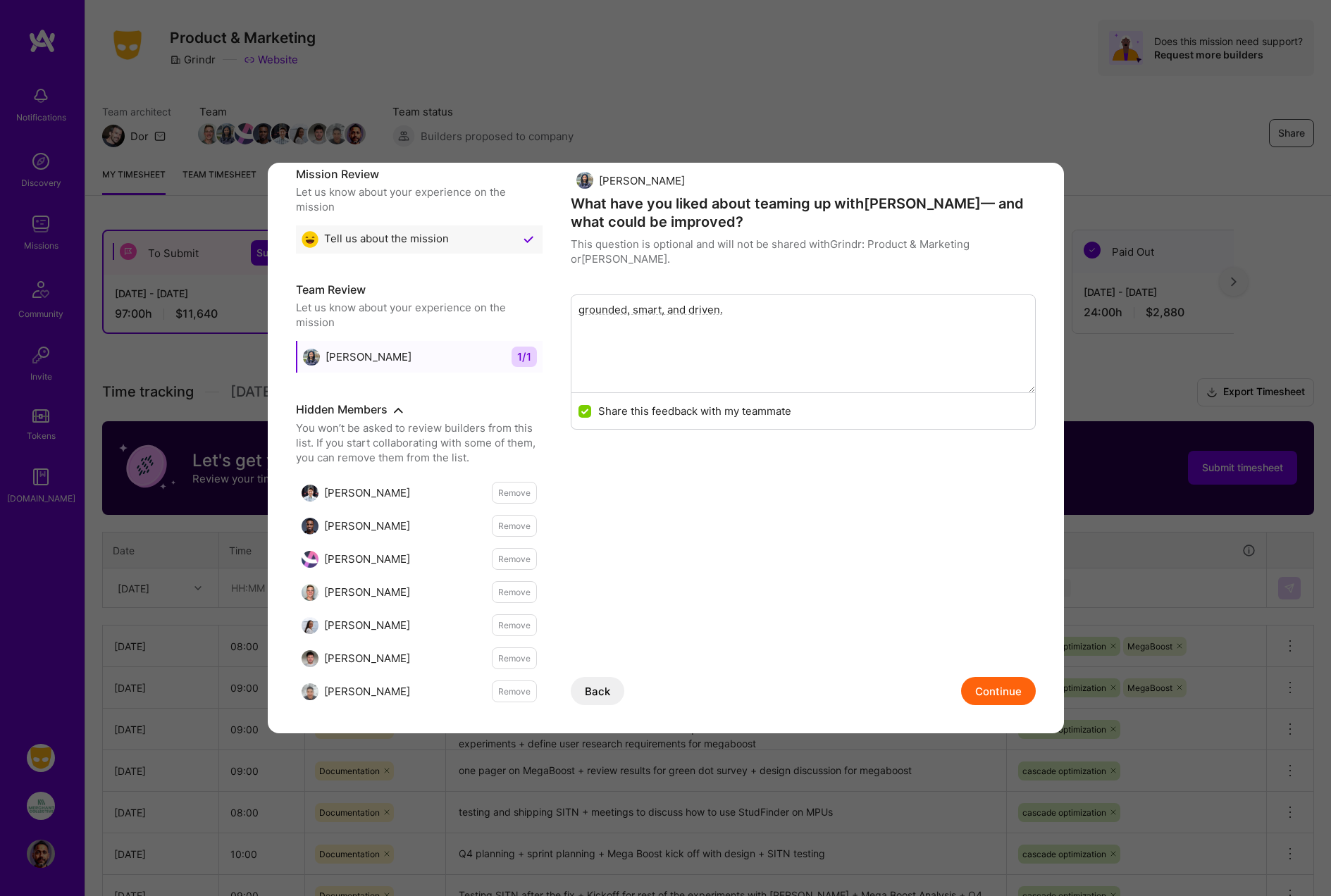
scroll to position [0, 0]
drag, startPoint x: 722, startPoint y: 296, endPoint x: 554, endPoint y: 287, distance: 168.2
click at [554, 287] on div "Mission Review Let us know about your experience on the mission Tell us about t…" at bounding box center [666, 423] width 739 height 514
drag, startPoint x: 730, startPoint y: 295, endPoint x: 689, endPoint y: 291, distance: 41.2
click at [689, 295] on textarea "grounded, smart, and pleasure to work" at bounding box center [803, 344] width 465 height 98
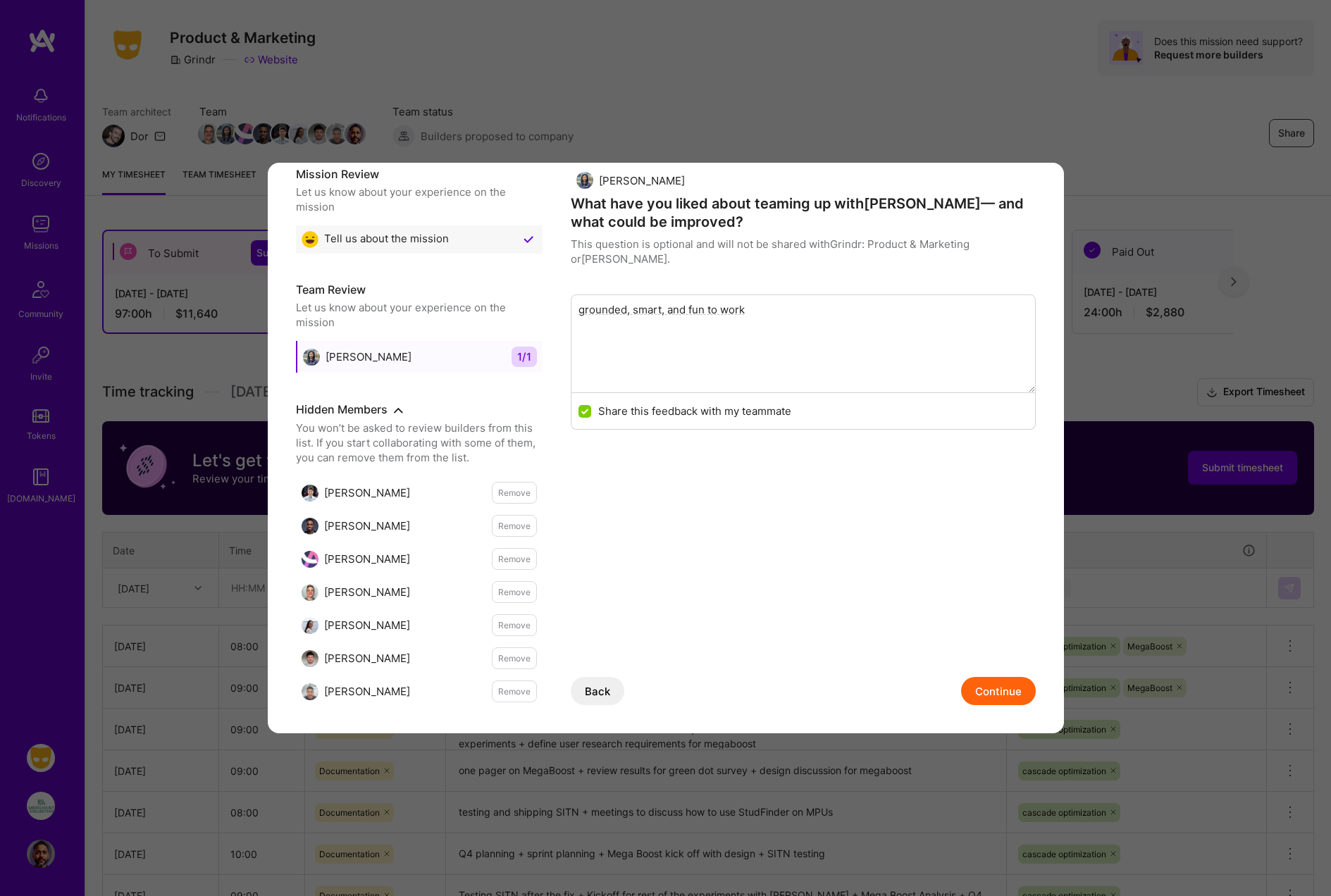
click at [767, 295] on textarea "grounded, smart, and fun to work" at bounding box center [803, 344] width 465 height 98
type textarea "grounded, smart, and fun to work with!"
click at [991, 688] on button "Continue" at bounding box center [998, 691] width 75 height 28
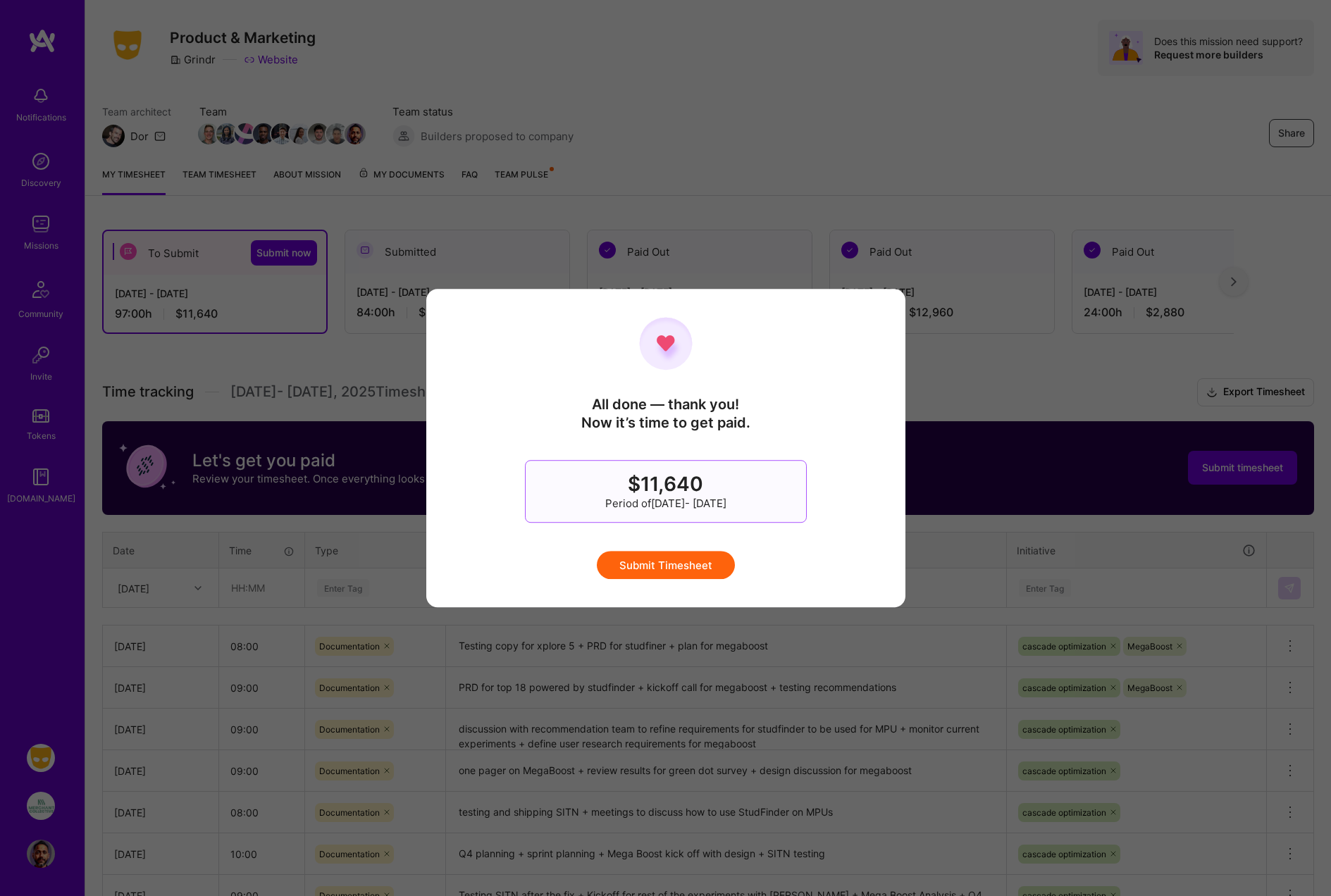
click at [666, 566] on button "Submit Timesheet" at bounding box center [665, 564] width 138 height 28
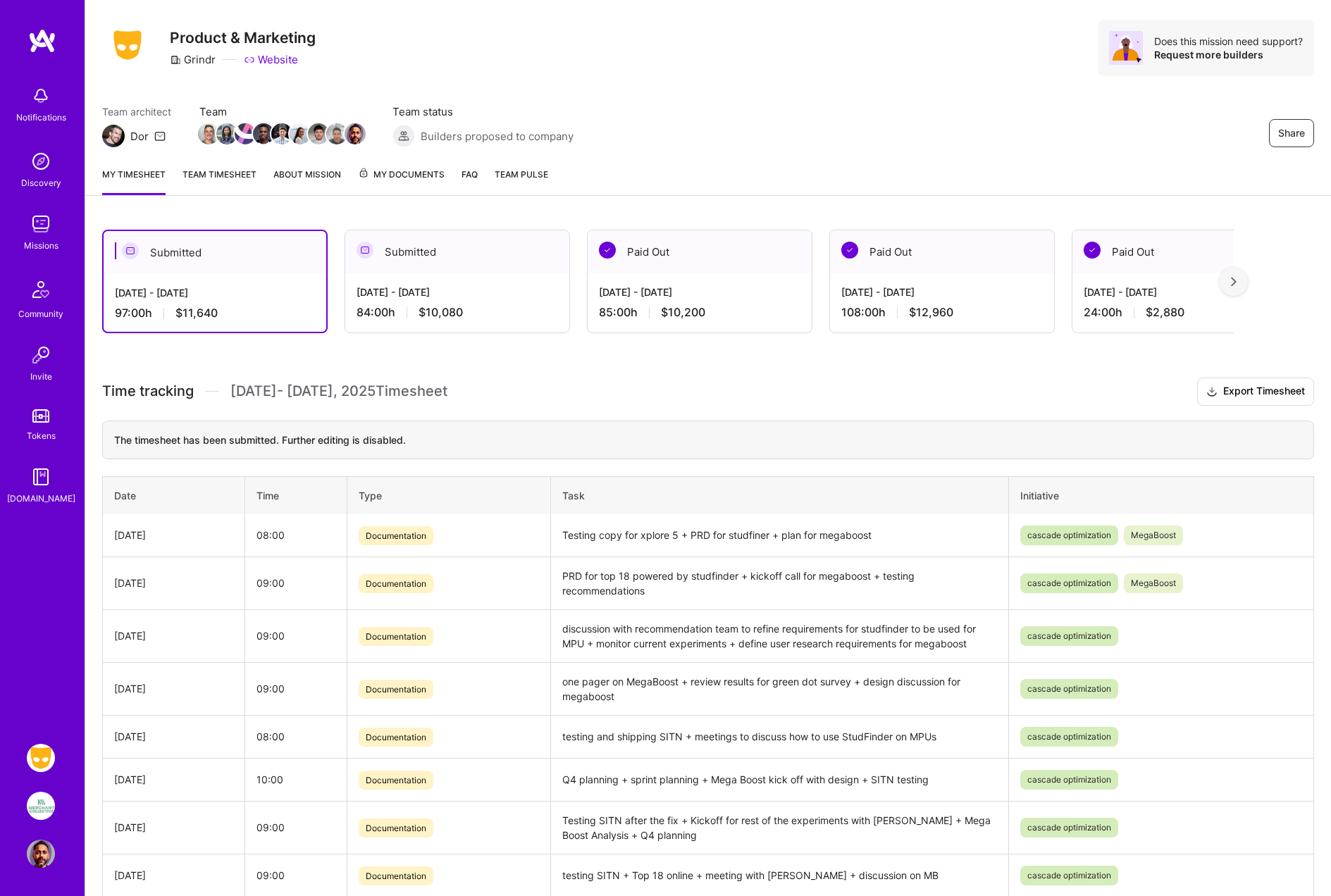
click at [43, 811] on img at bounding box center [40, 806] width 28 height 28
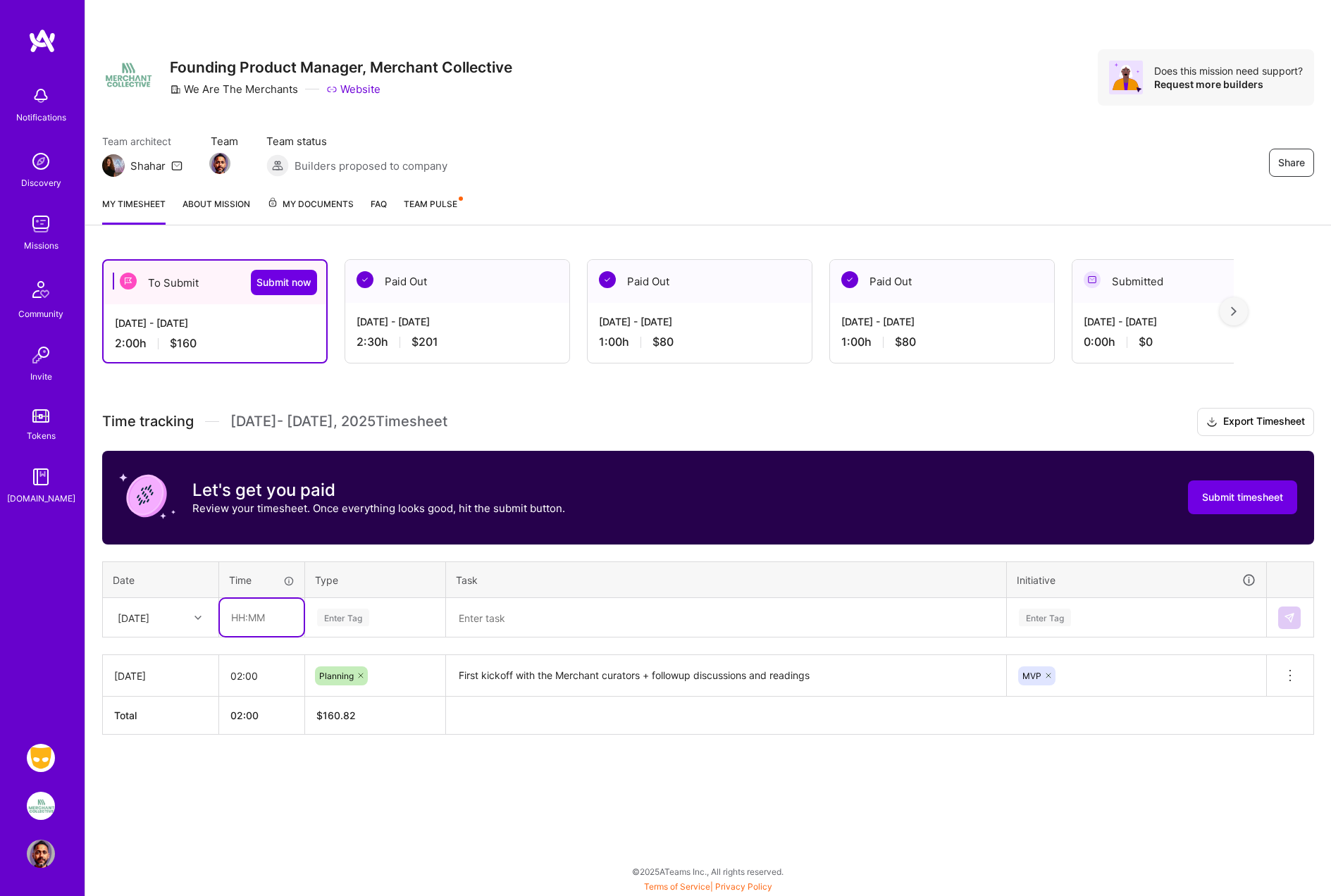
click at [237, 618] on input "text" at bounding box center [262, 618] width 84 height 37
type input "02:00"
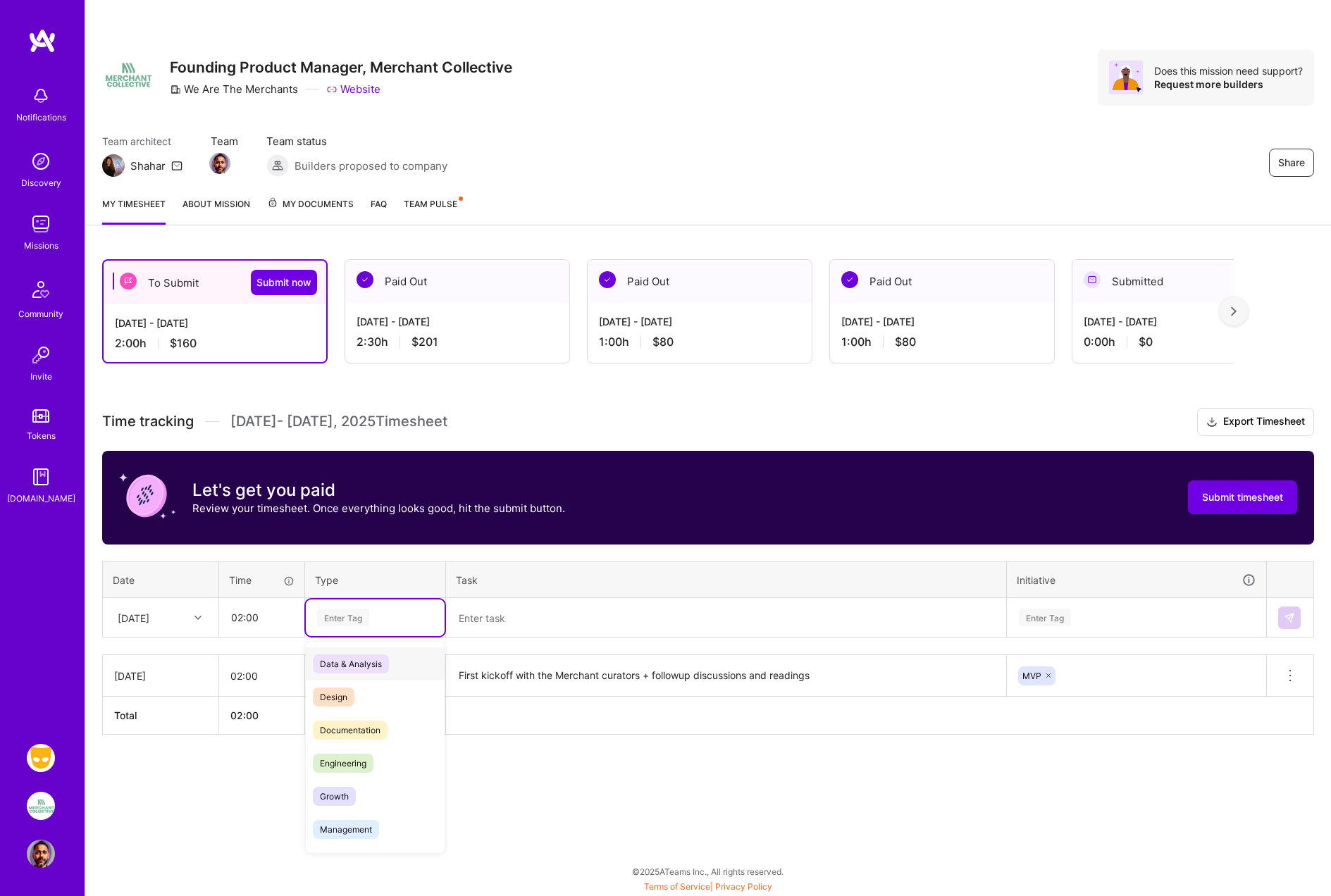
click at [333, 621] on div "Enter Tag" at bounding box center [343, 617] width 52 height 22
drag, startPoint x: 340, startPoint y: 762, endPoint x: 412, endPoint y: 718, distance: 84.4
click at [340, 762] on span "Planning" at bounding box center [337, 768] width 48 height 19
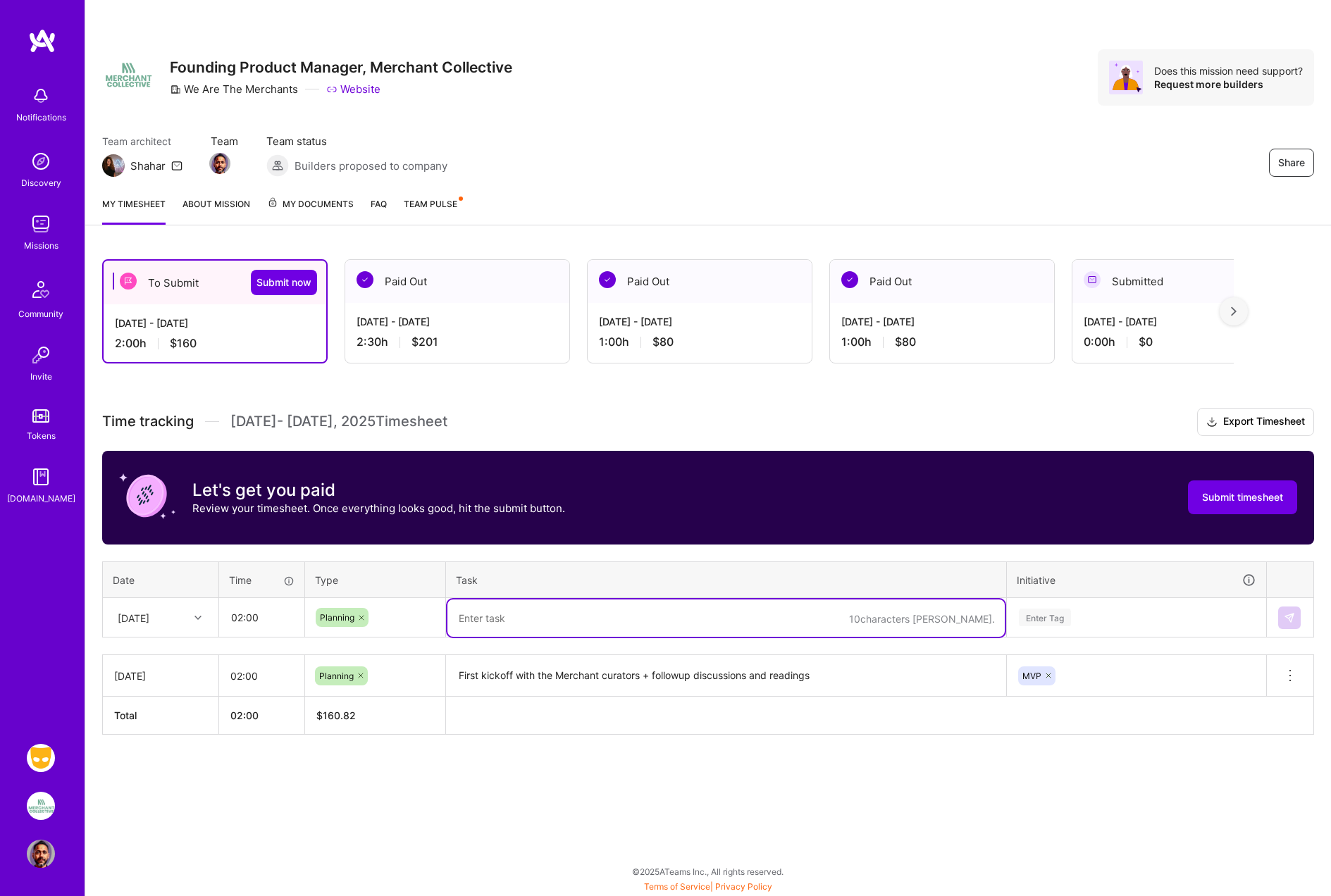
click at [475, 615] on textarea at bounding box center [726, 618] width 557 height 37
type textarea "user journeys + discussion"
click at [1038, 623] on div "Enter Tag" at bounding box center [1044, 617] width 52 height 22
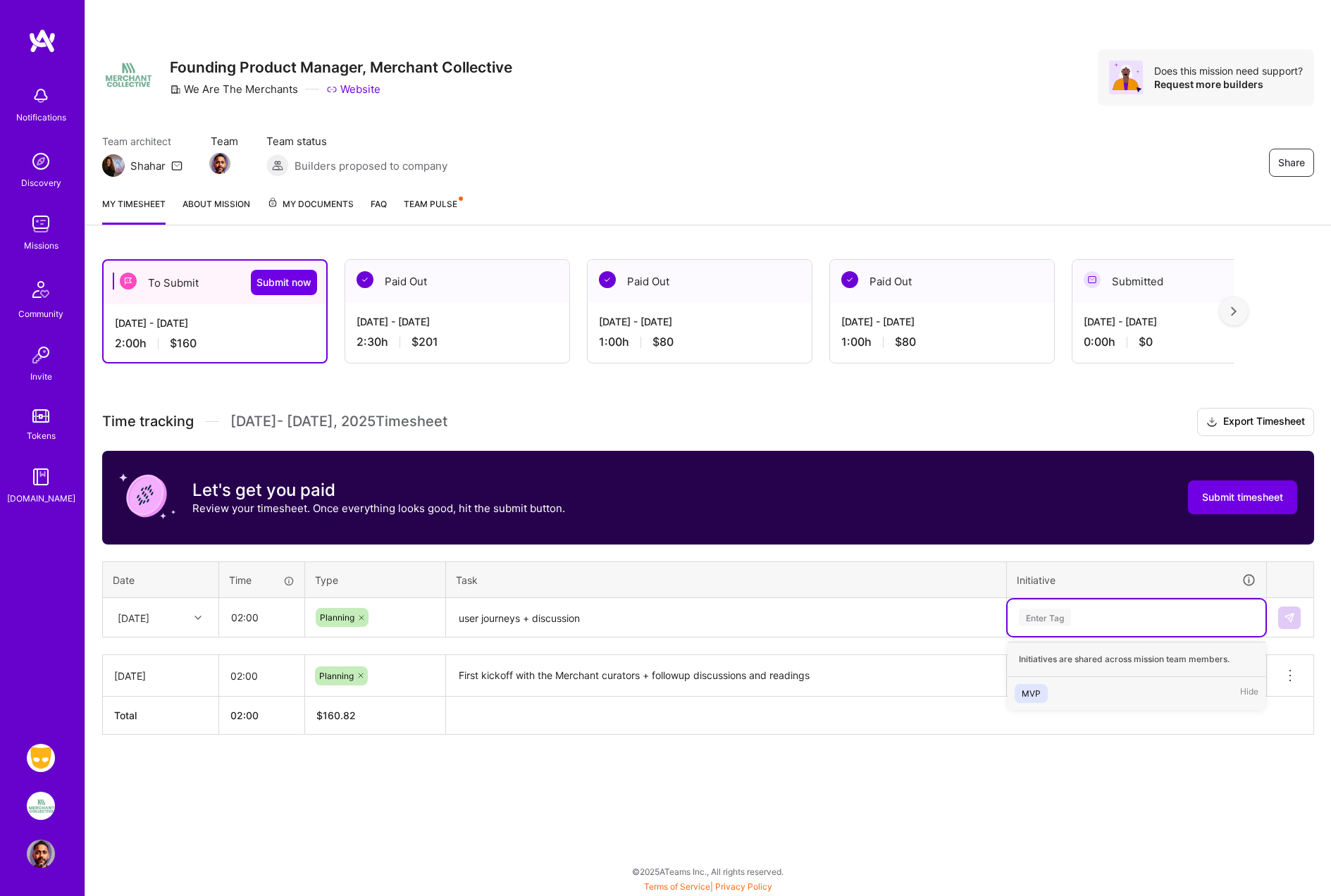
click at [1032, 694] on div "MVP" at bounding box center [1031, 693] width 19 height 15
click at [1288, 612] on img at bounding box center [1289, 618] width 11 height 11
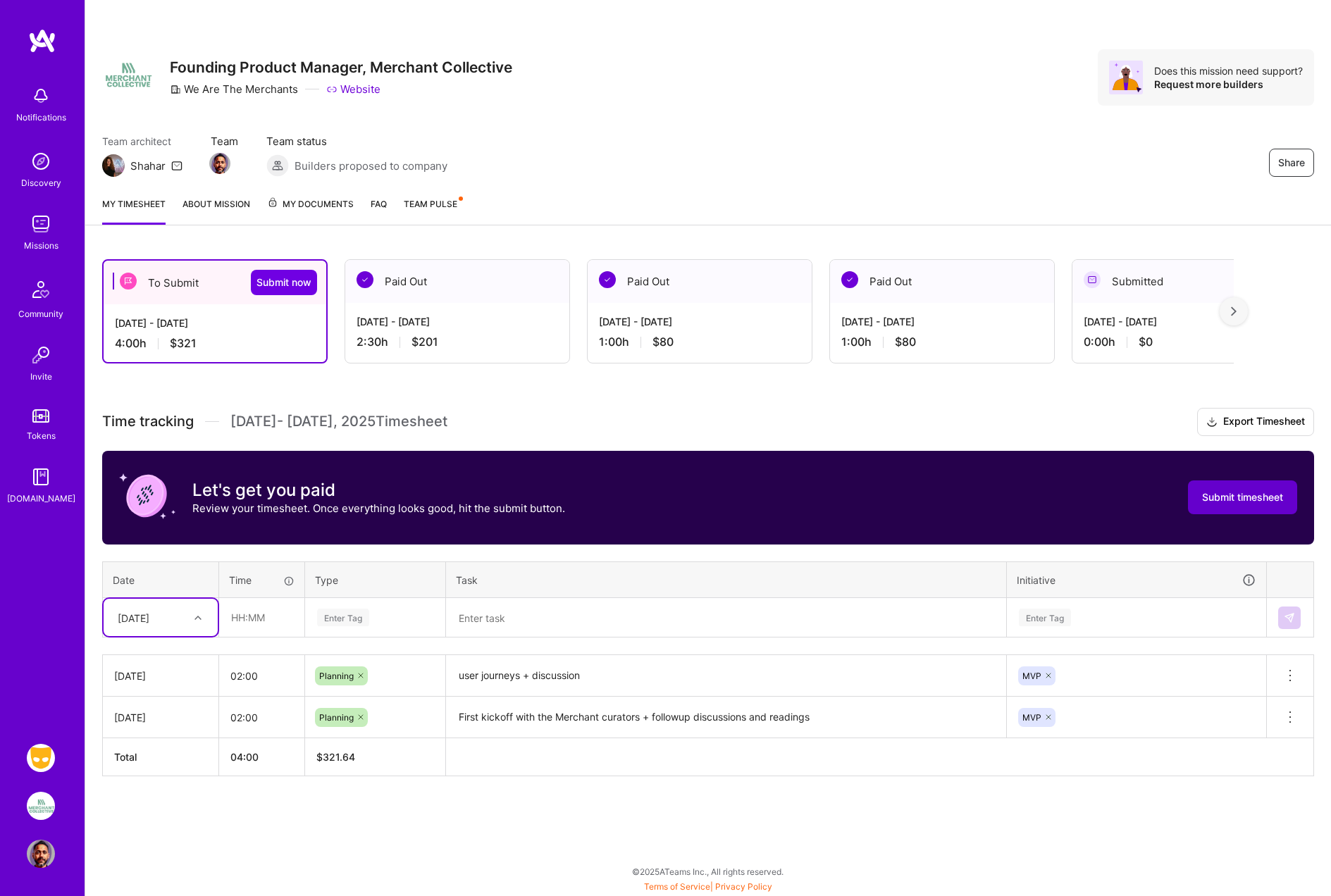
click at [1224, 500] on span "Submit timesheet" at bounding box center [1242, 496] width 81 height 14
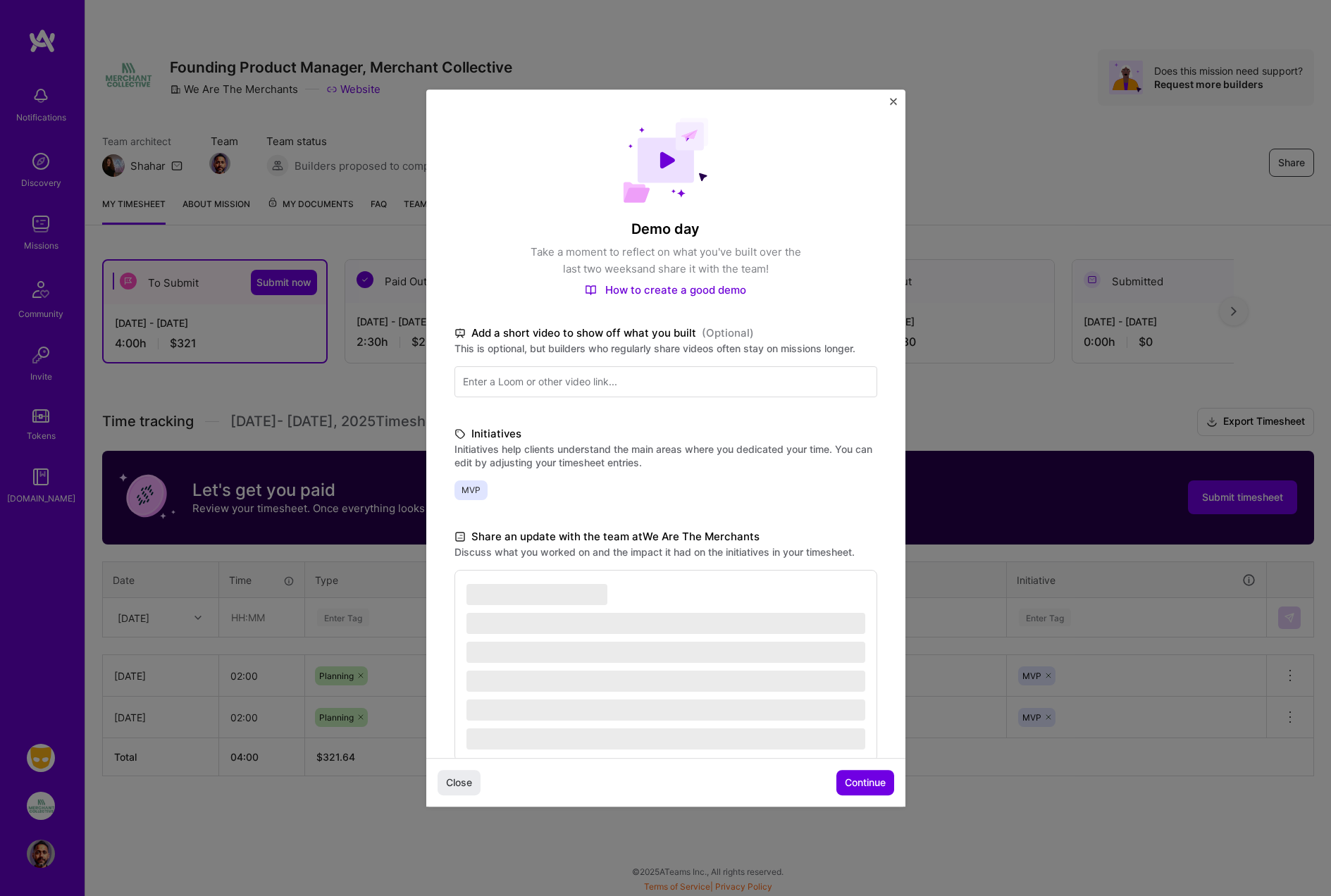
click at [856, 780] on span "Continue" at bounding box center [864, 782] width 41 height 14
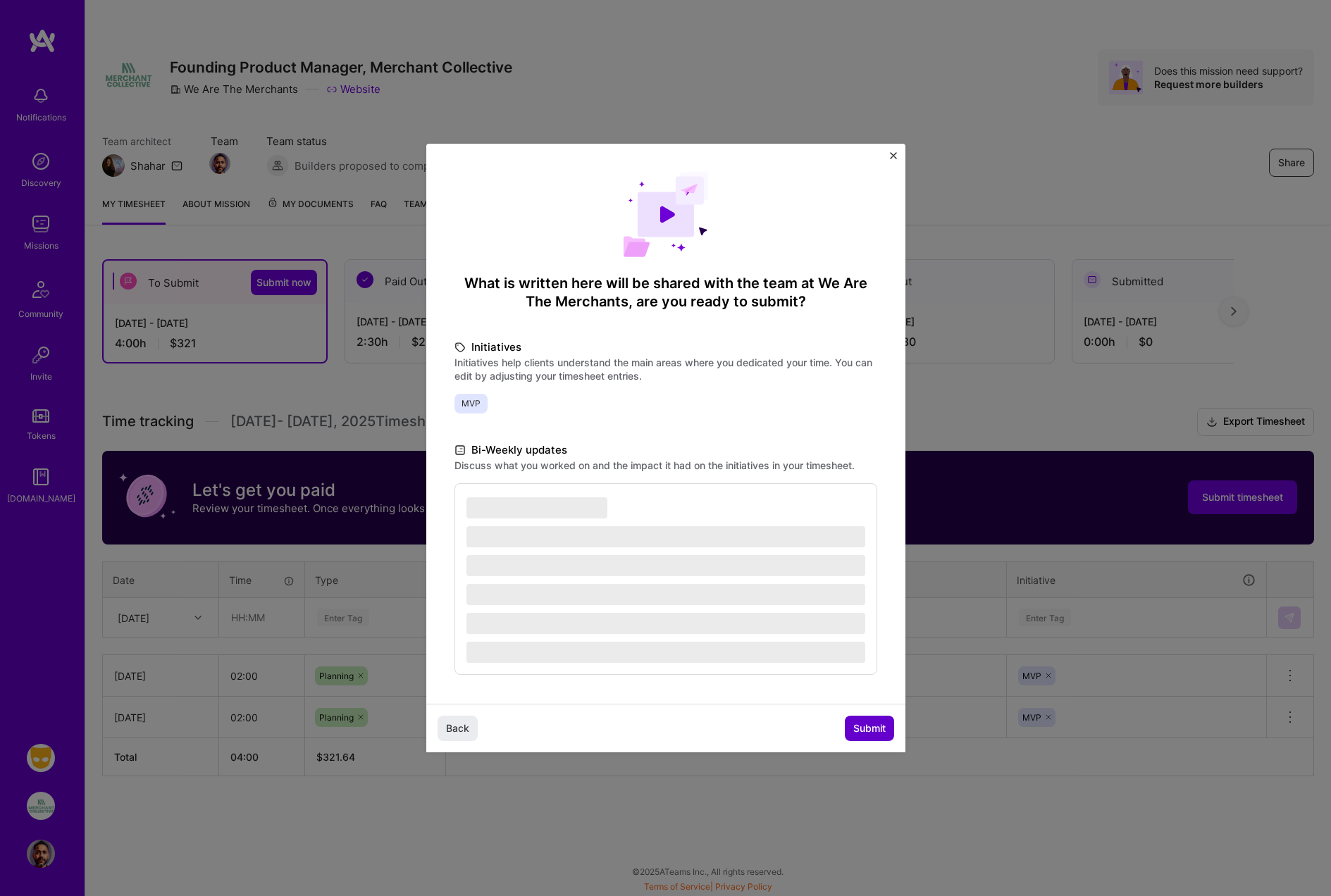
click at [860, 726] on span "Submit" at bounding box center [869, 728] width 32 height 14
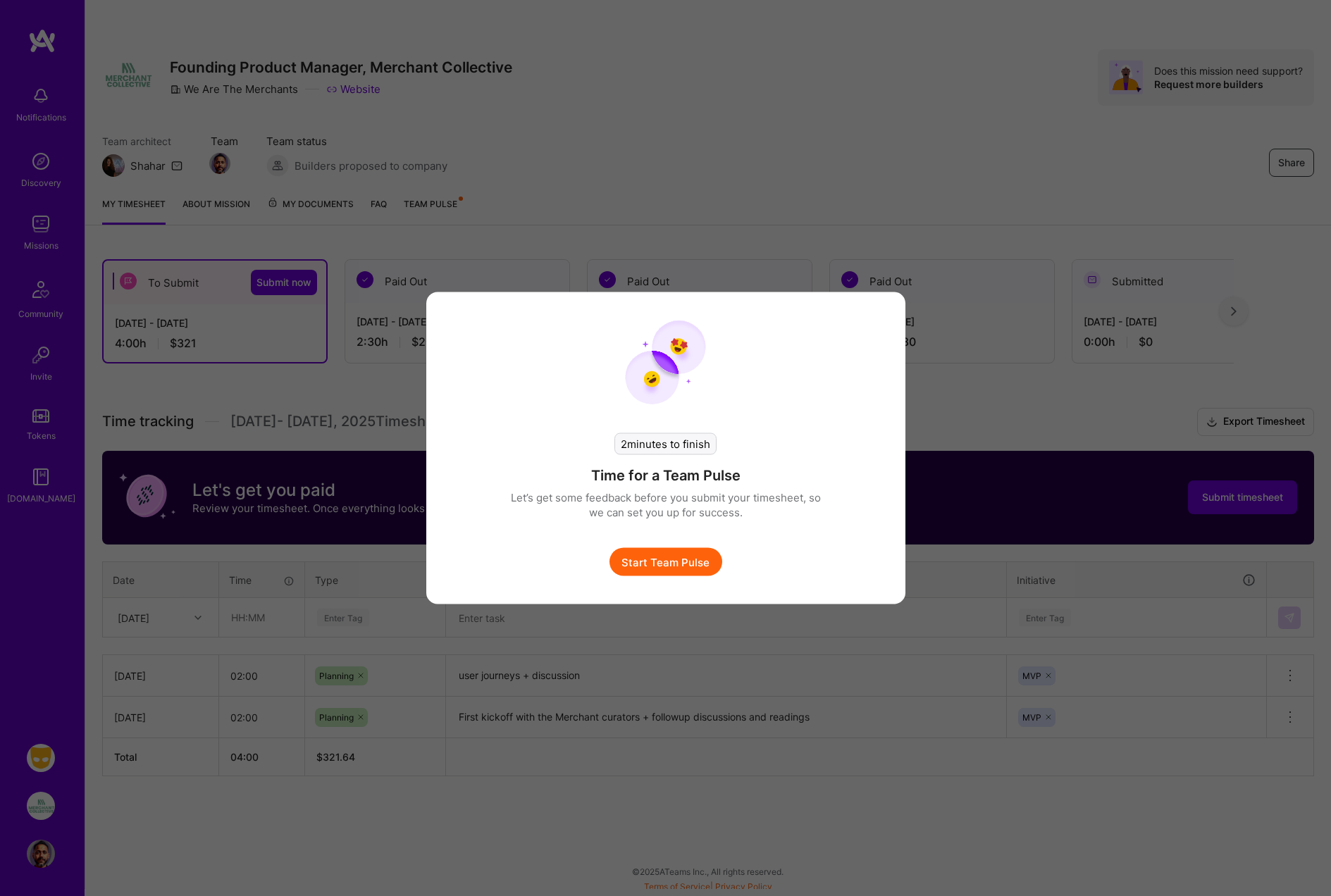
click at [668, 561] on button "Start Team Pulse" at bounding box center [666, 562] width 113 height 28
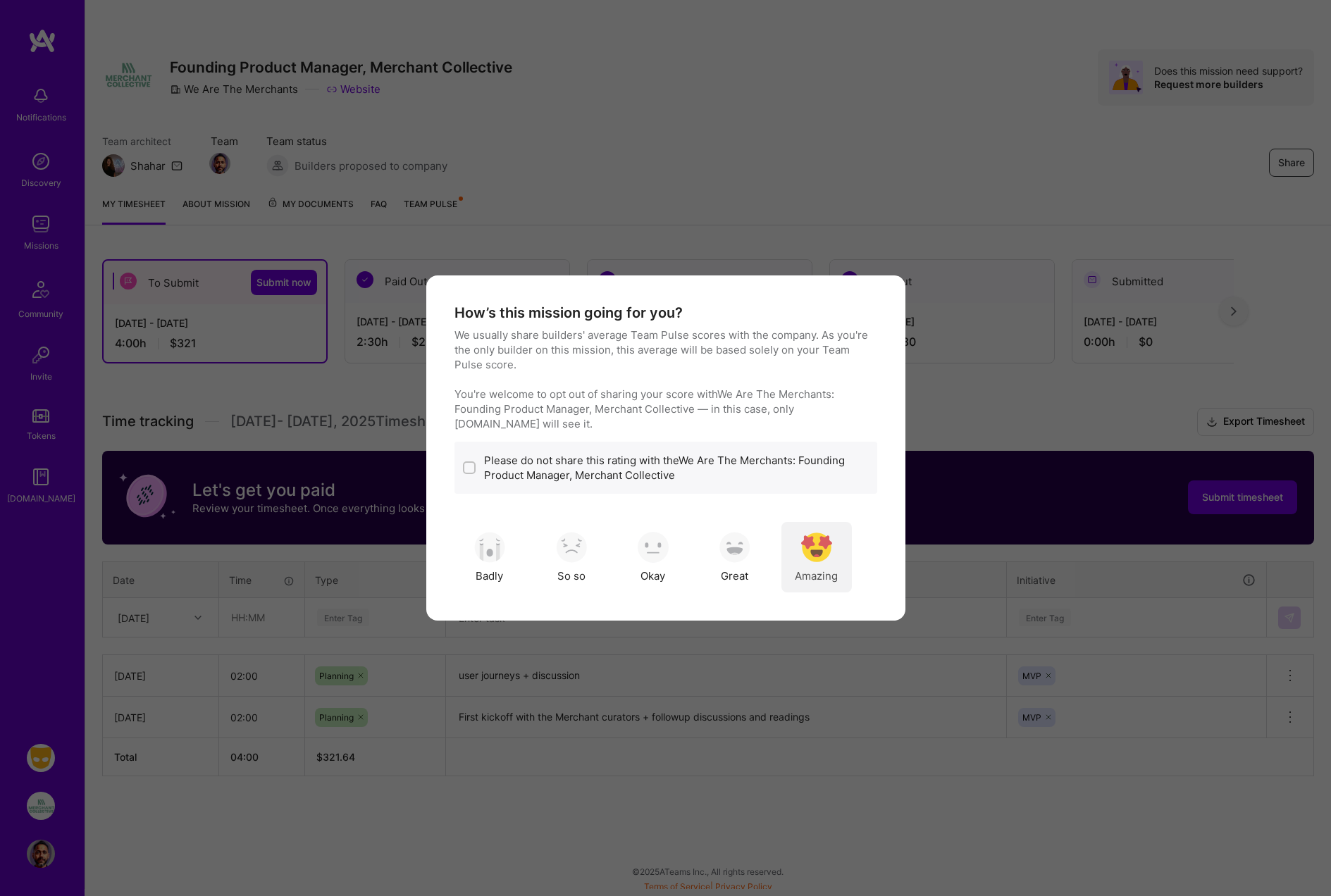
click at [820, 555] on img "modal" at bounding box center [816, 547] width 31 height 31
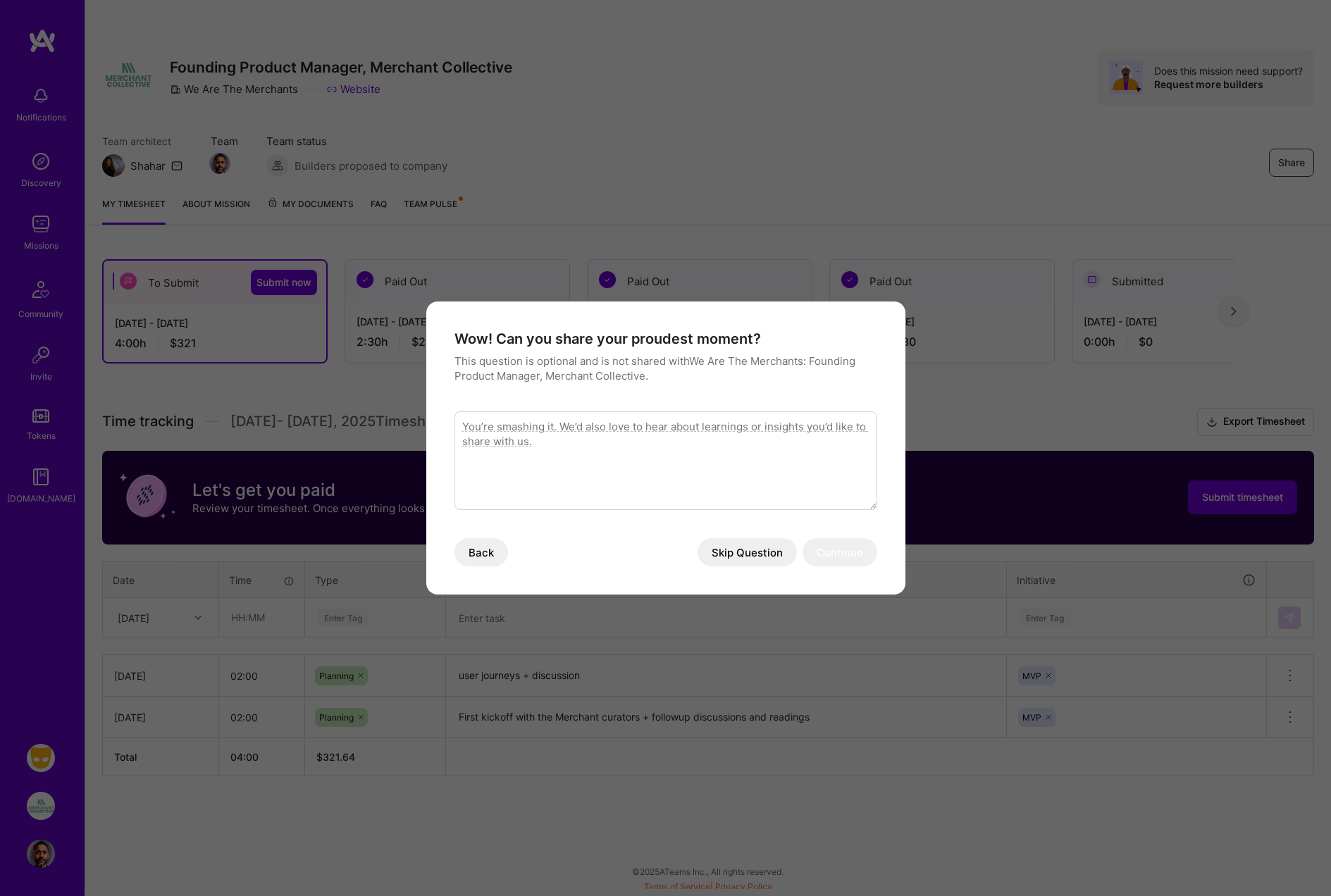
click at [751, 551] on button "Skip Question" at bounding box center [747, 552] width 99 height 28
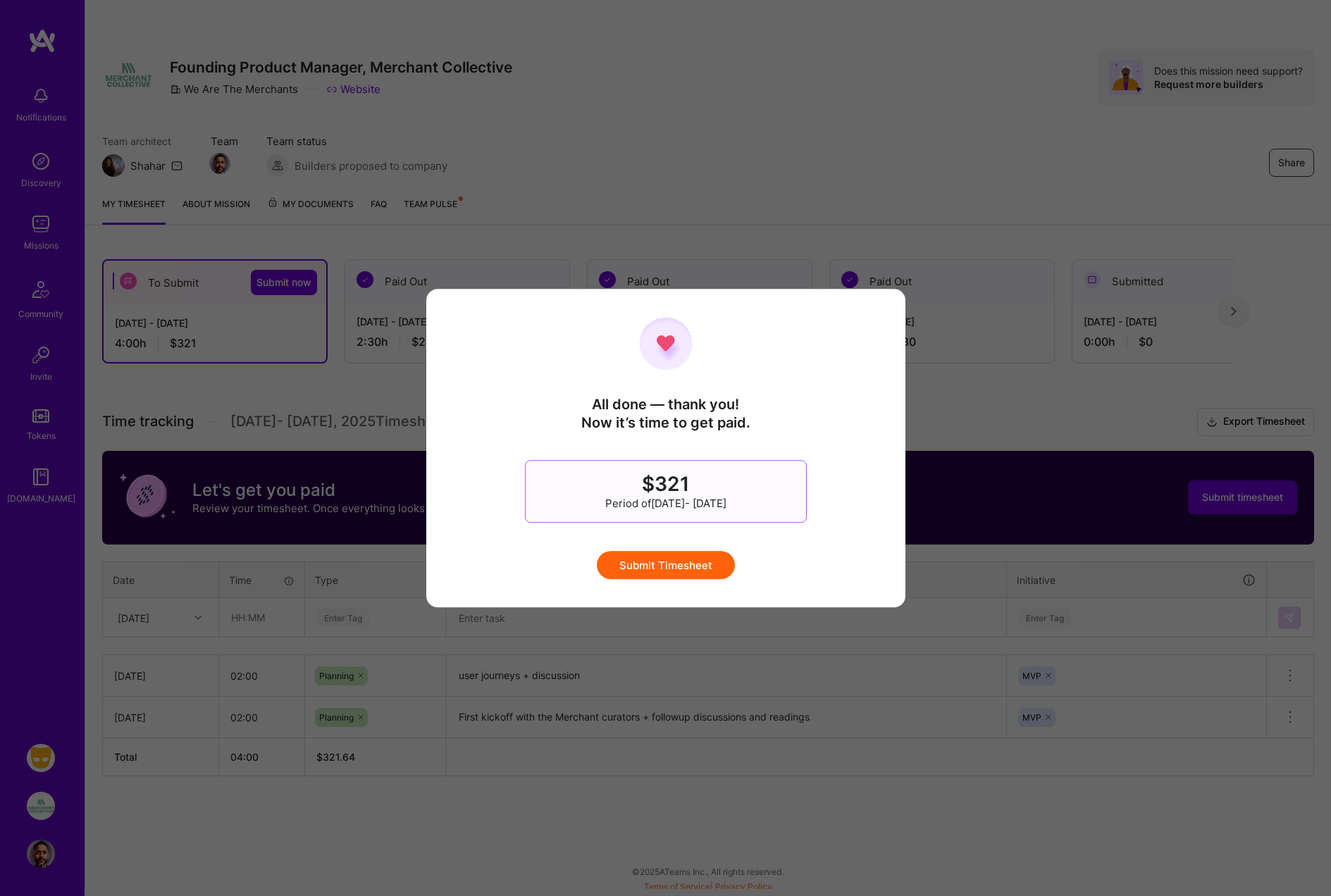
click at [687, 569] on button "Submit Timesheet" at bounding box center [665, 564] width 138 height 28
